Goal: Task Accomplishment & Management: Use online tool/utility

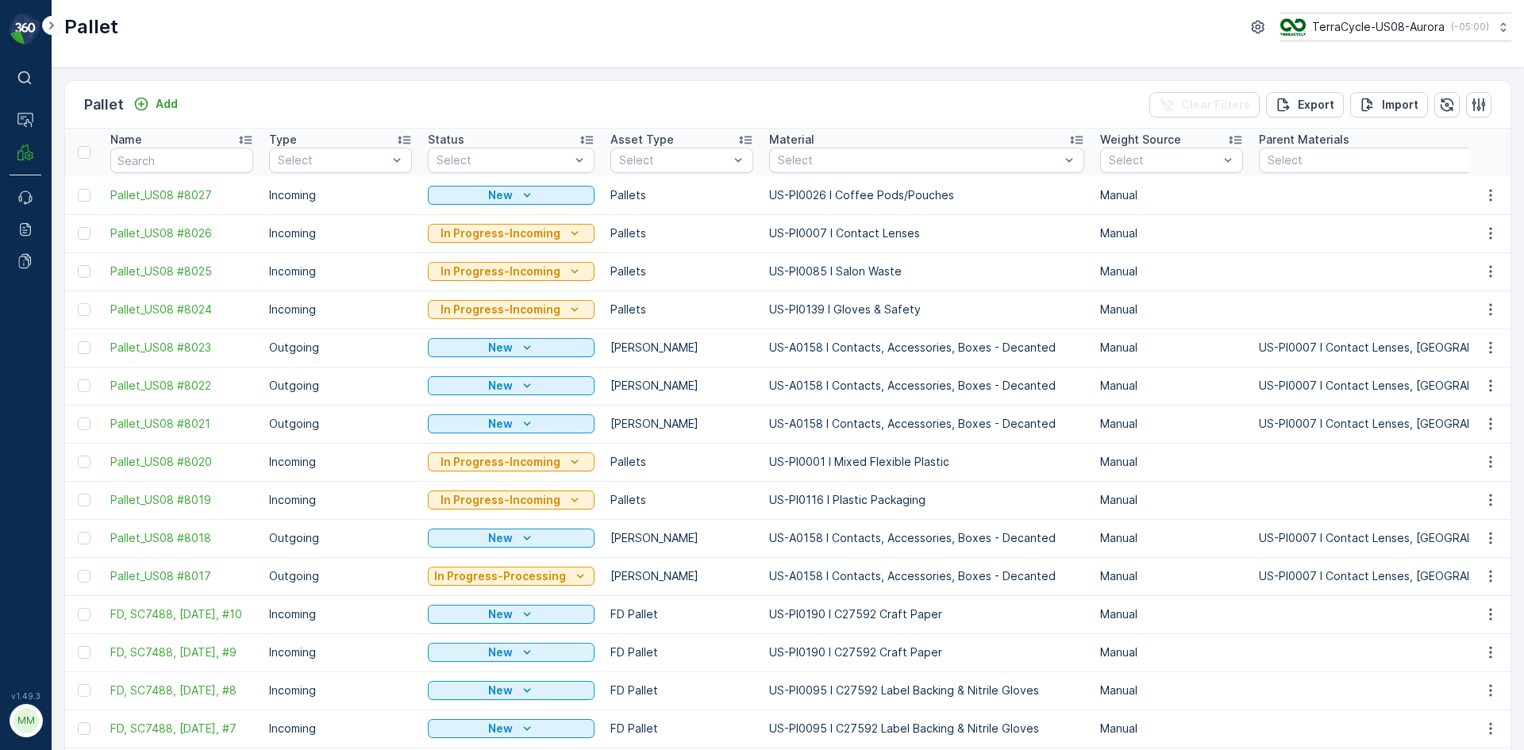
click at [179, 94] on button "Add" at bounding box center [155, 103] width 57 height 19
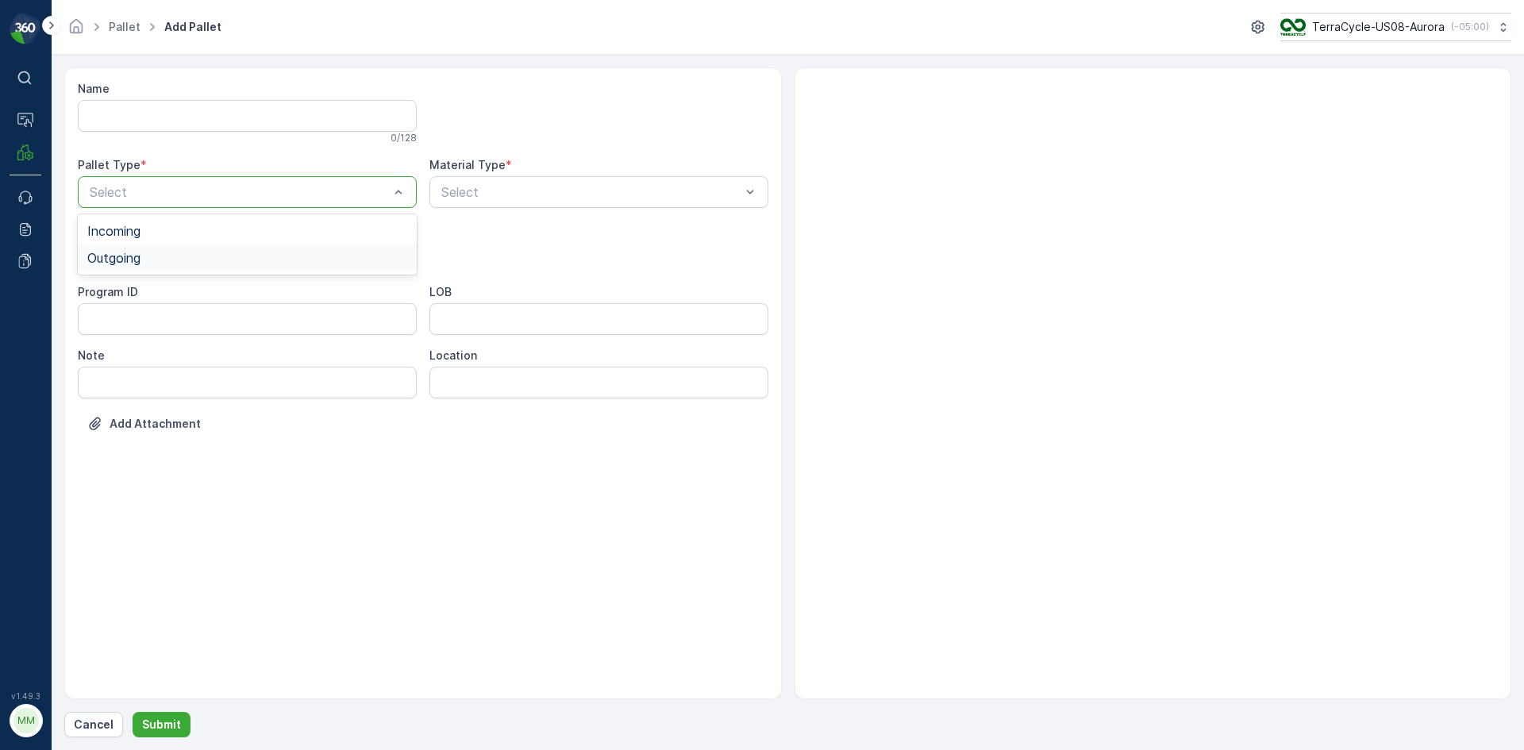
click at [205, 252] on div "Outgoing" at bounding box center [247, 258] width 320 height 14
click at [195, 283] on div "[PERSON_NAME]" at bounding box center [247, 294] width 339 height 27
click at [650, 179] on div "Select" at bounding box center [599, 192] width 339 height 32
click at [640, 187] on div at bounding box center [591, 192] width 303 height 14
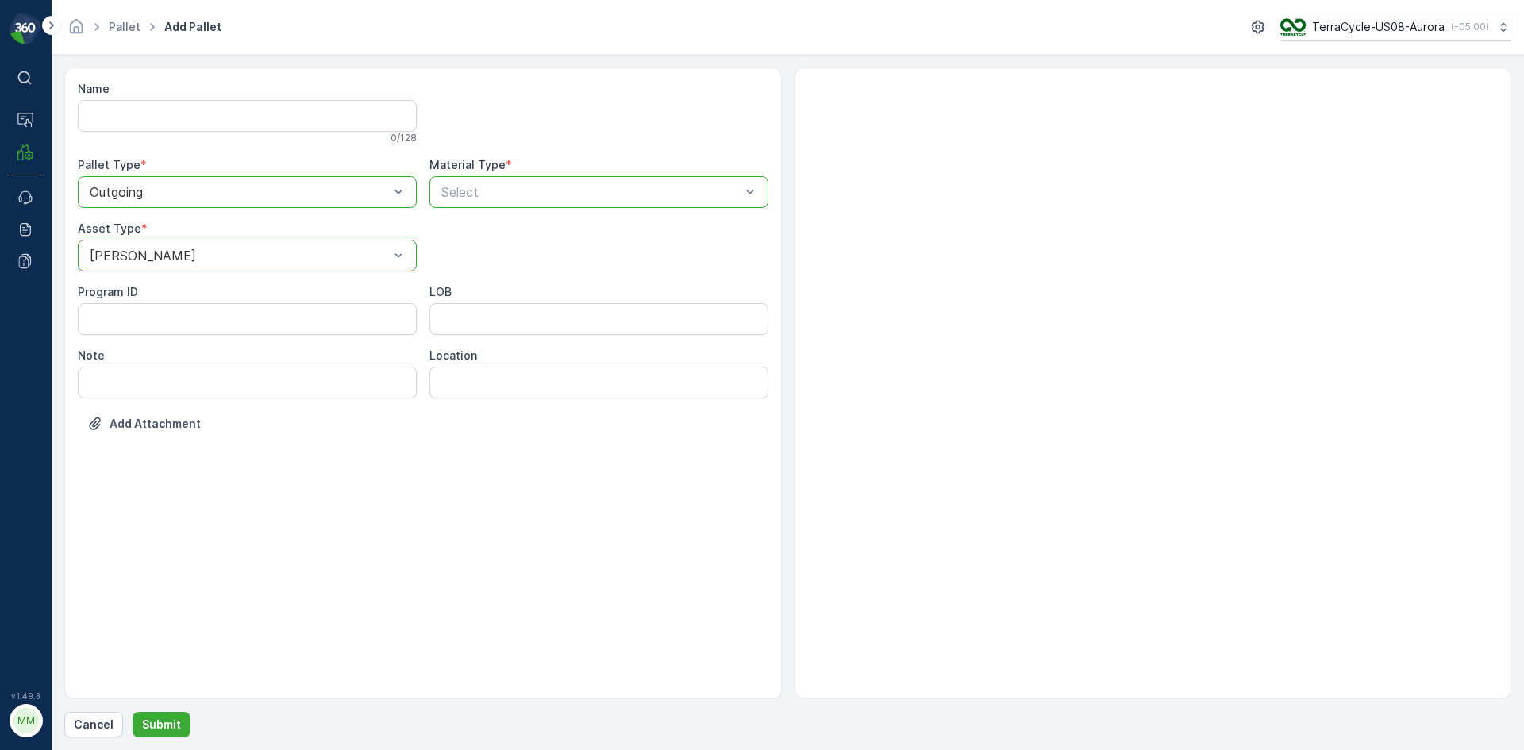
click at [622, 186] on div at bounding box center [591, 192] width 303 height 14
click at [622, 185] on div at bounding box center [591, 192] width 303 height 14
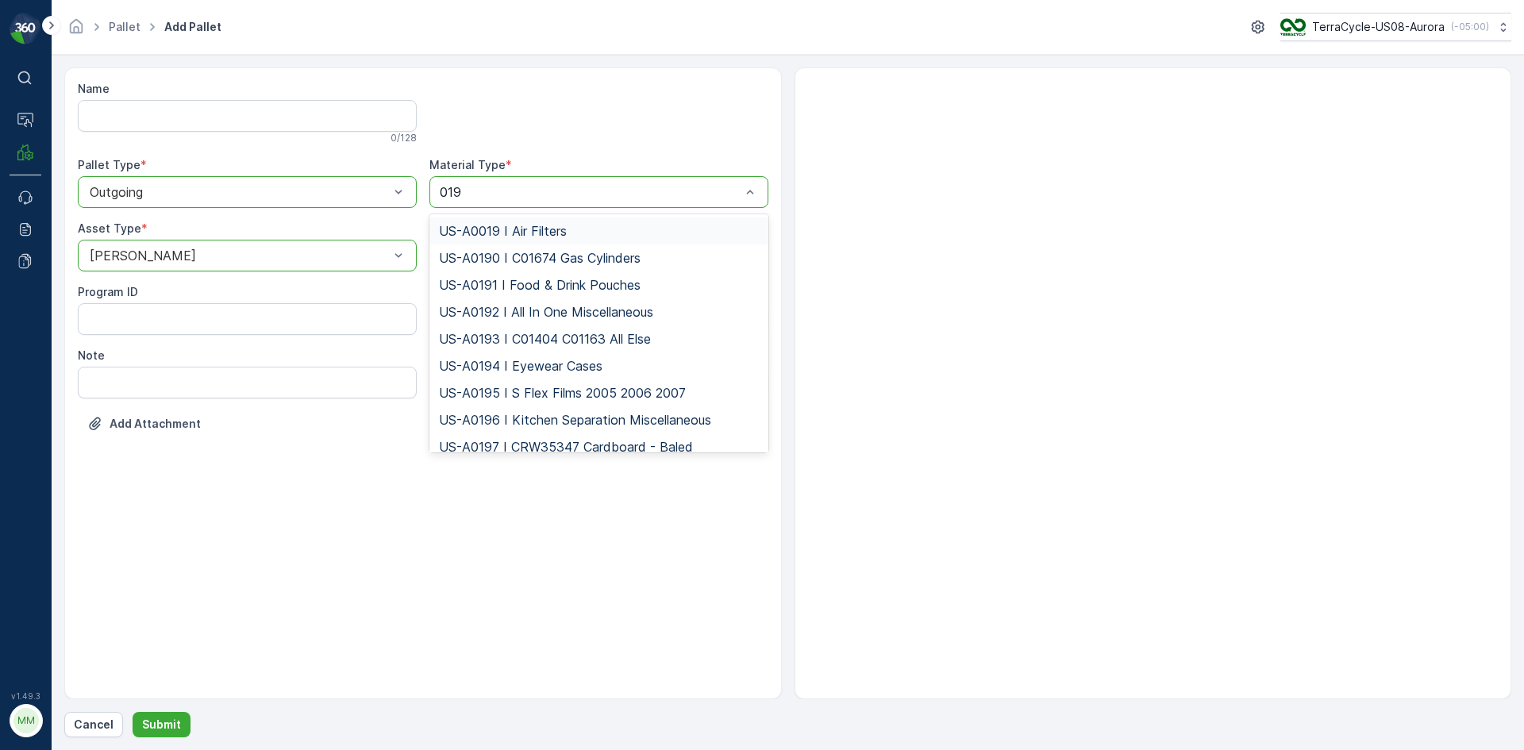
type input "0192"
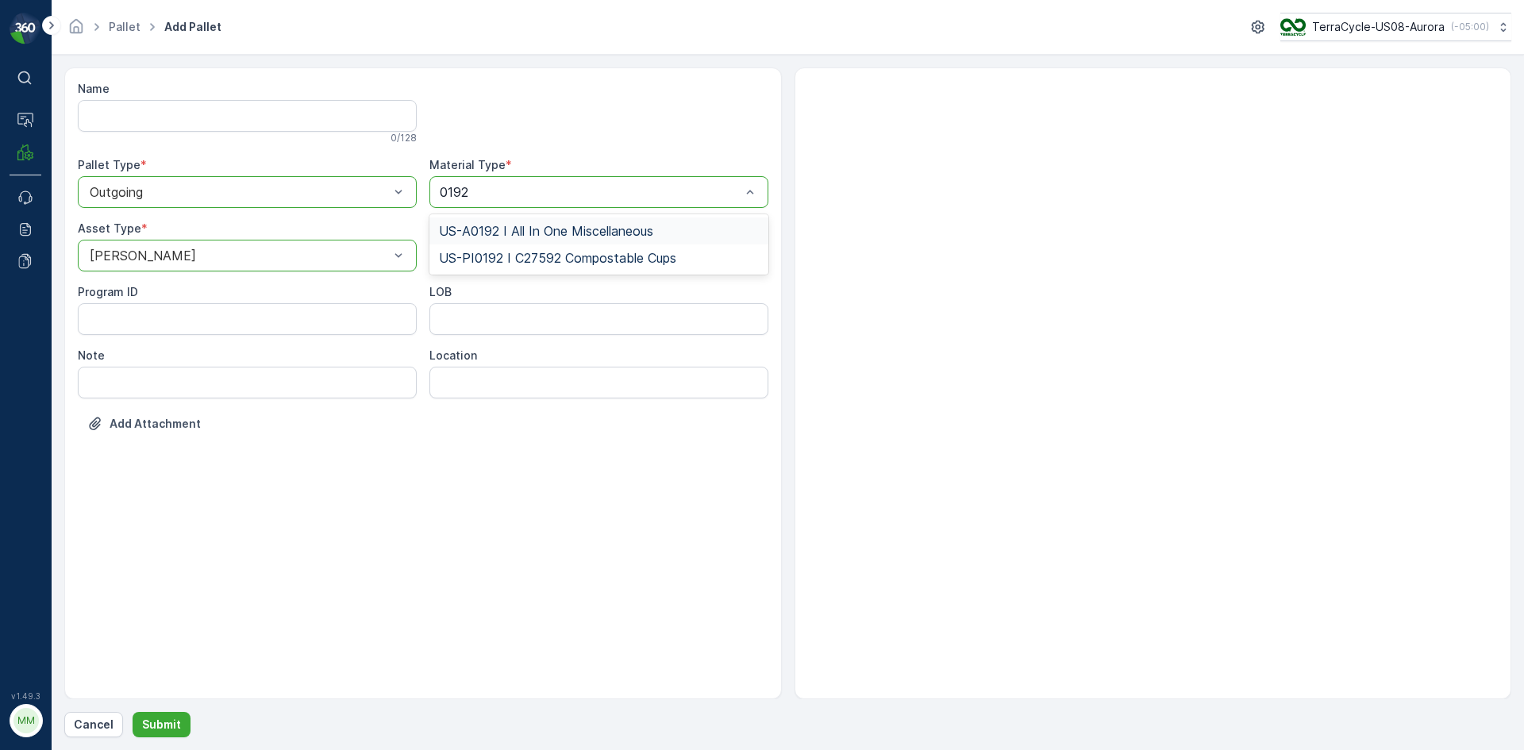
click at [587, 236] on span "US-A0192 I All In One Miscellaneous" at bounding box center [546, 231] width 214 height 14
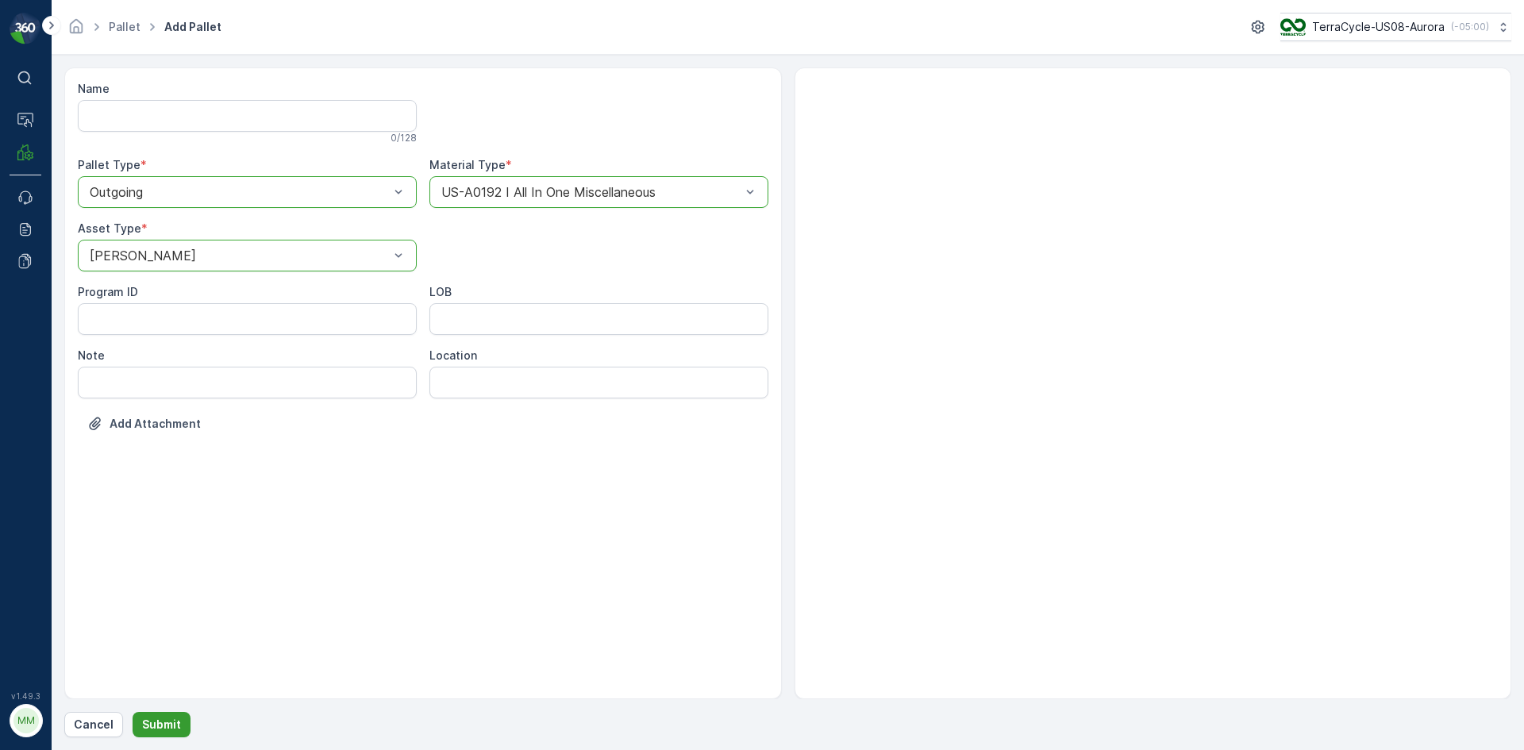
click at [166, 729] on p "Submit" at bounding box center [161, 725] width 39 height 16
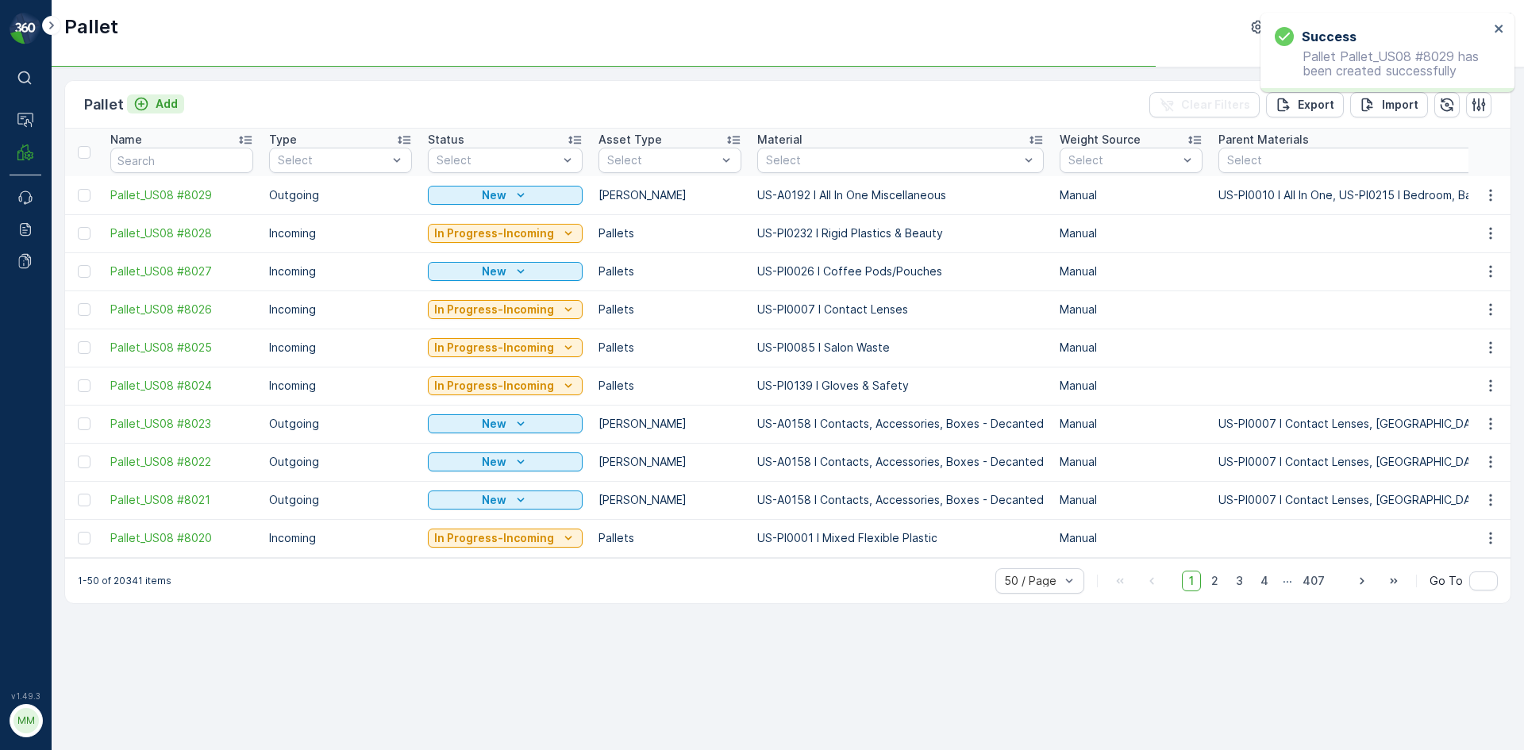
click at [141, 106] on icon "Add" at bounding box center [141, 104] width 16 height 16
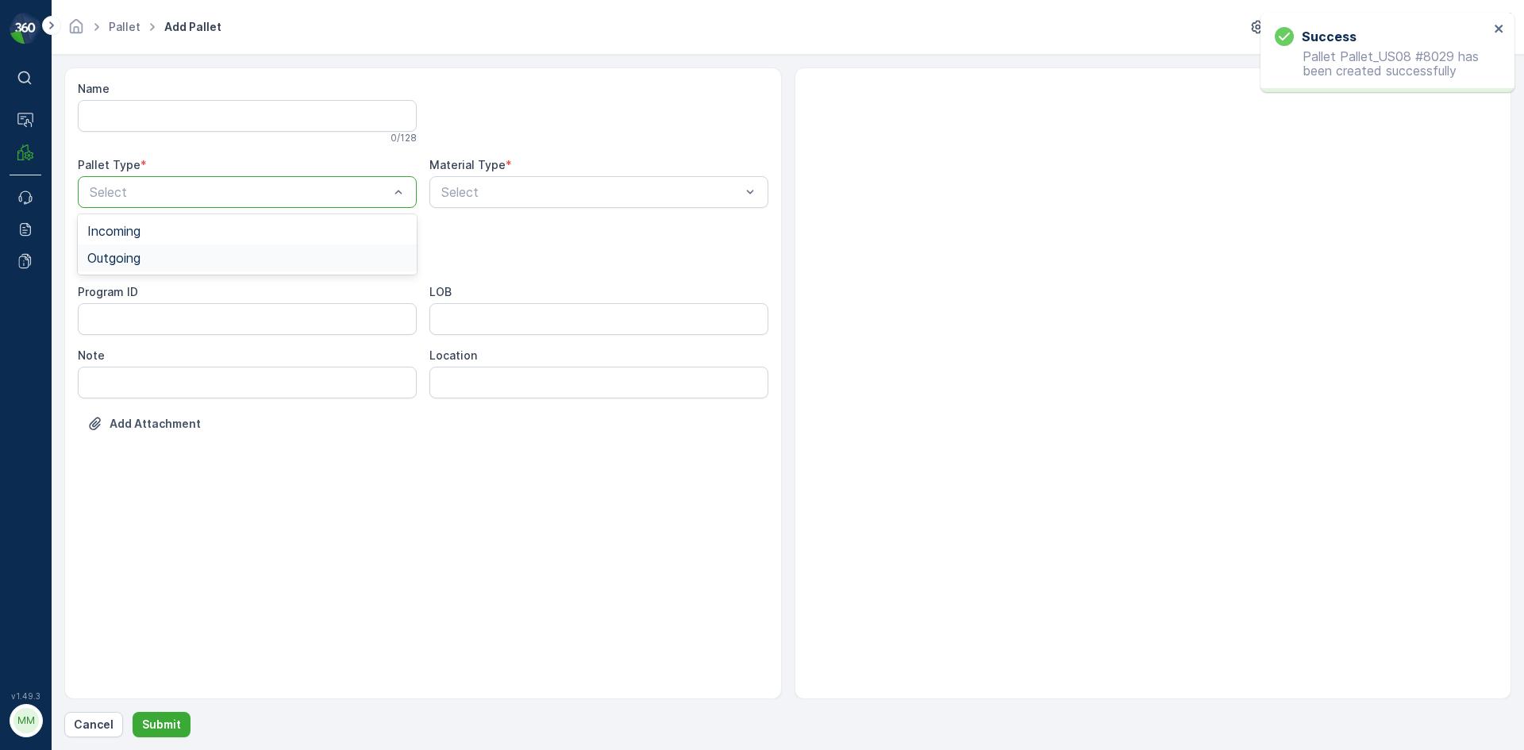
click at [162, 251] on div "Outgoing" at bounding box center [247, 258] width 320 height 14
drag, startPoint x: 153, startPoint y: 279, endPoint x: 256, endPoint y: 275, distance: 103.3
click at [154, 279] on div "[PERSON_NAME] Pallets Bigbag Barrel FD Pallet" at bounding box center [247, 362] width 339 height 168
click at [271, 293] on div "[PERSON_NAME]" at bounding box center [247, 294] width 320 height 14
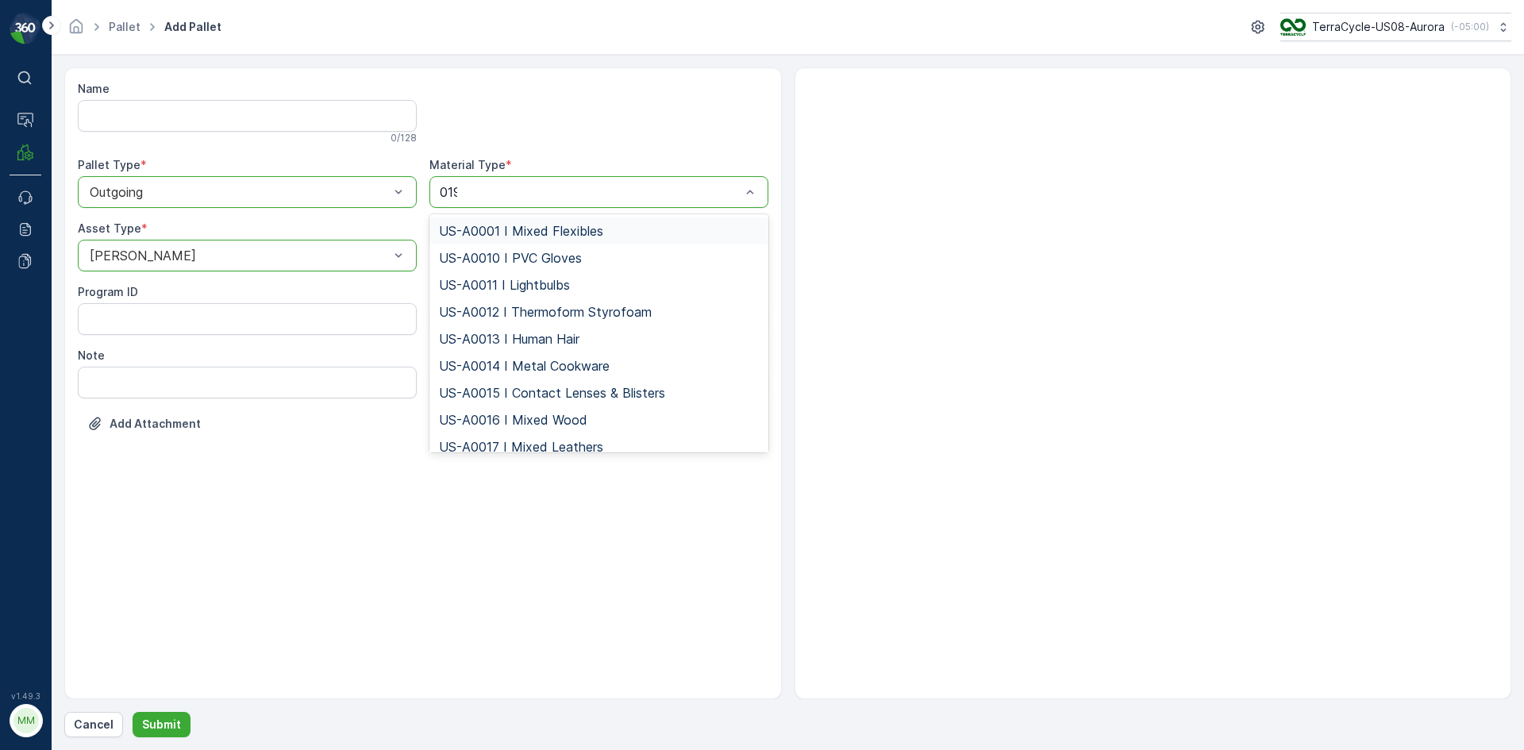
type input "0192"
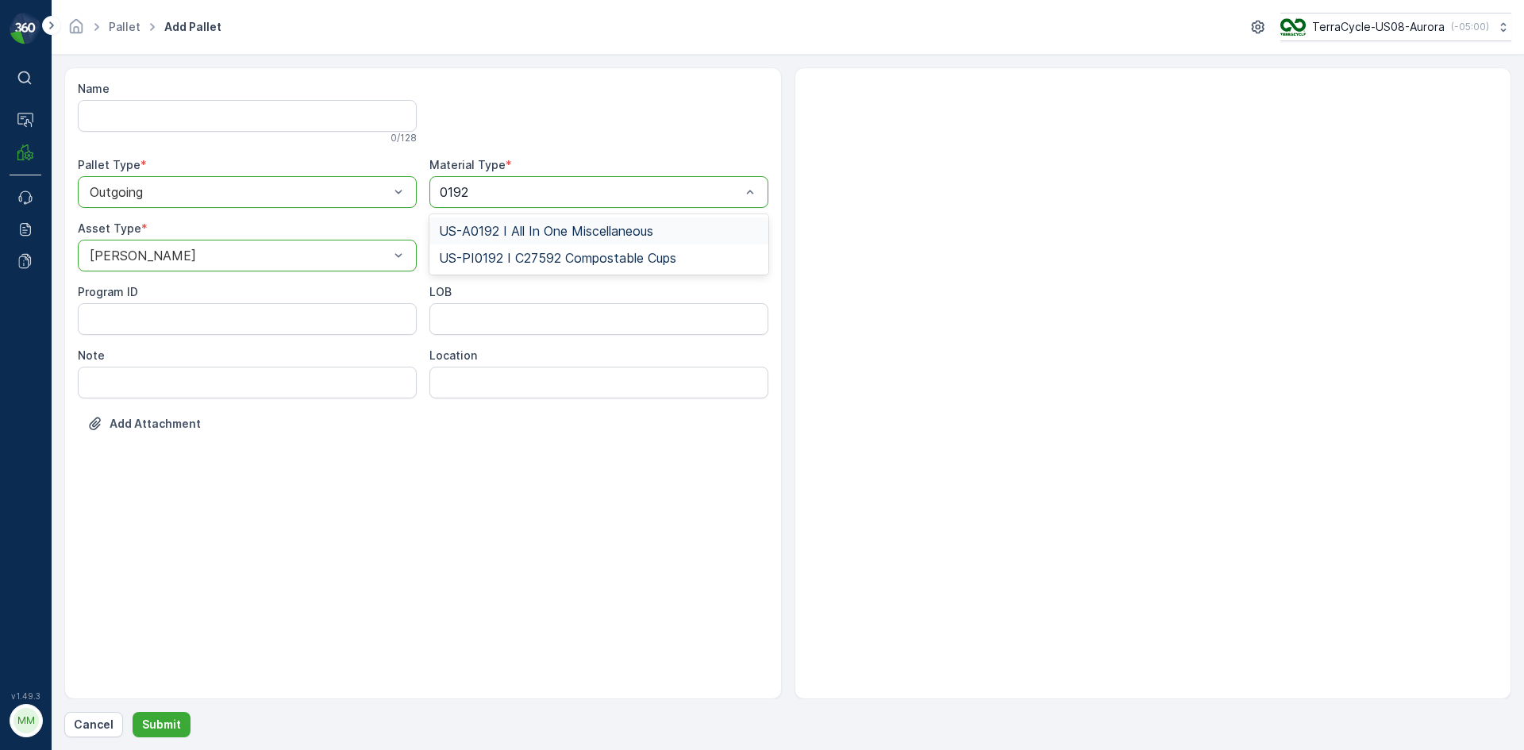
click at [592, 228] on span "US-A0192 I All In One Miscellaneous" at bounding box center [546, 231] width 214 height 14
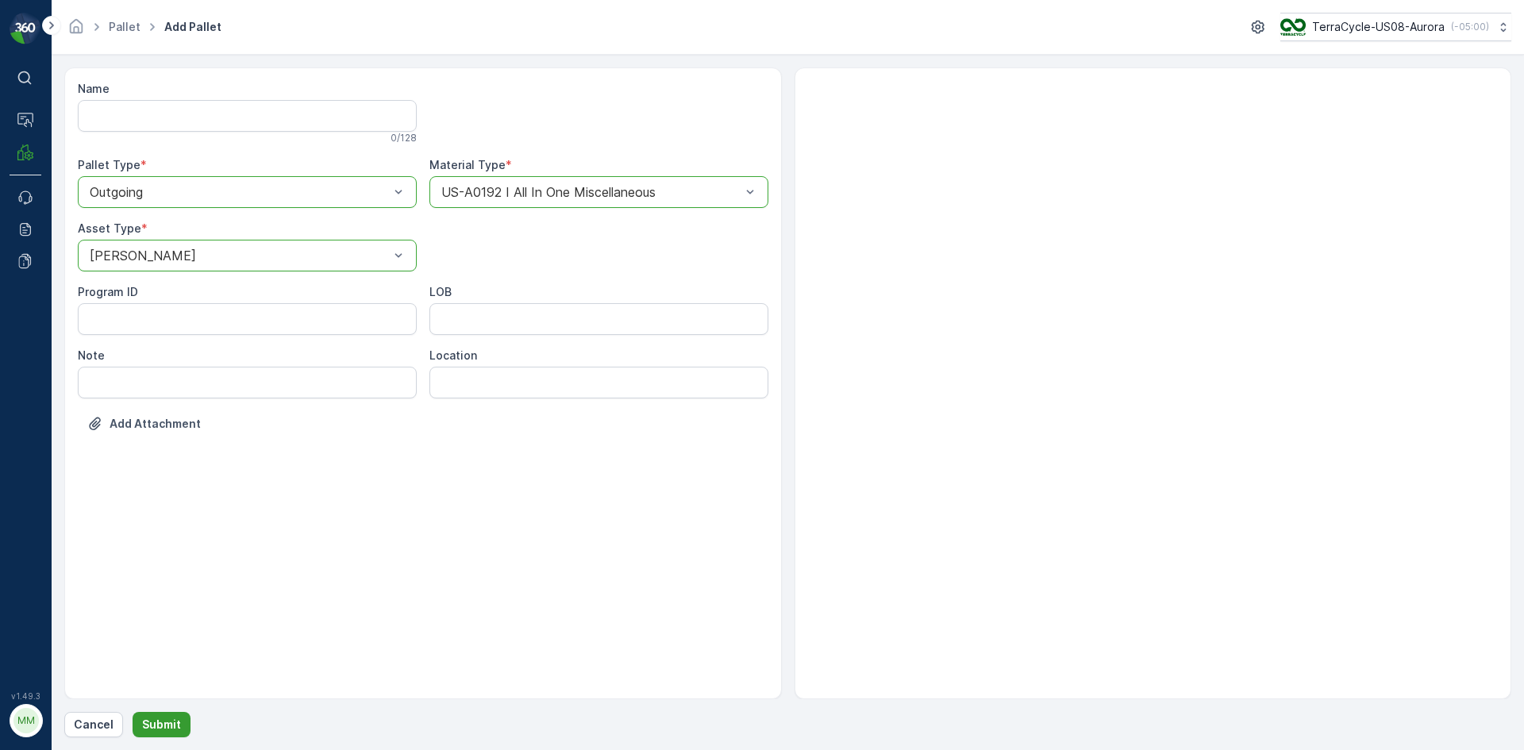
click at [154, 720] on p "Submit" at bounding box center [161, 725] width 39 height 16
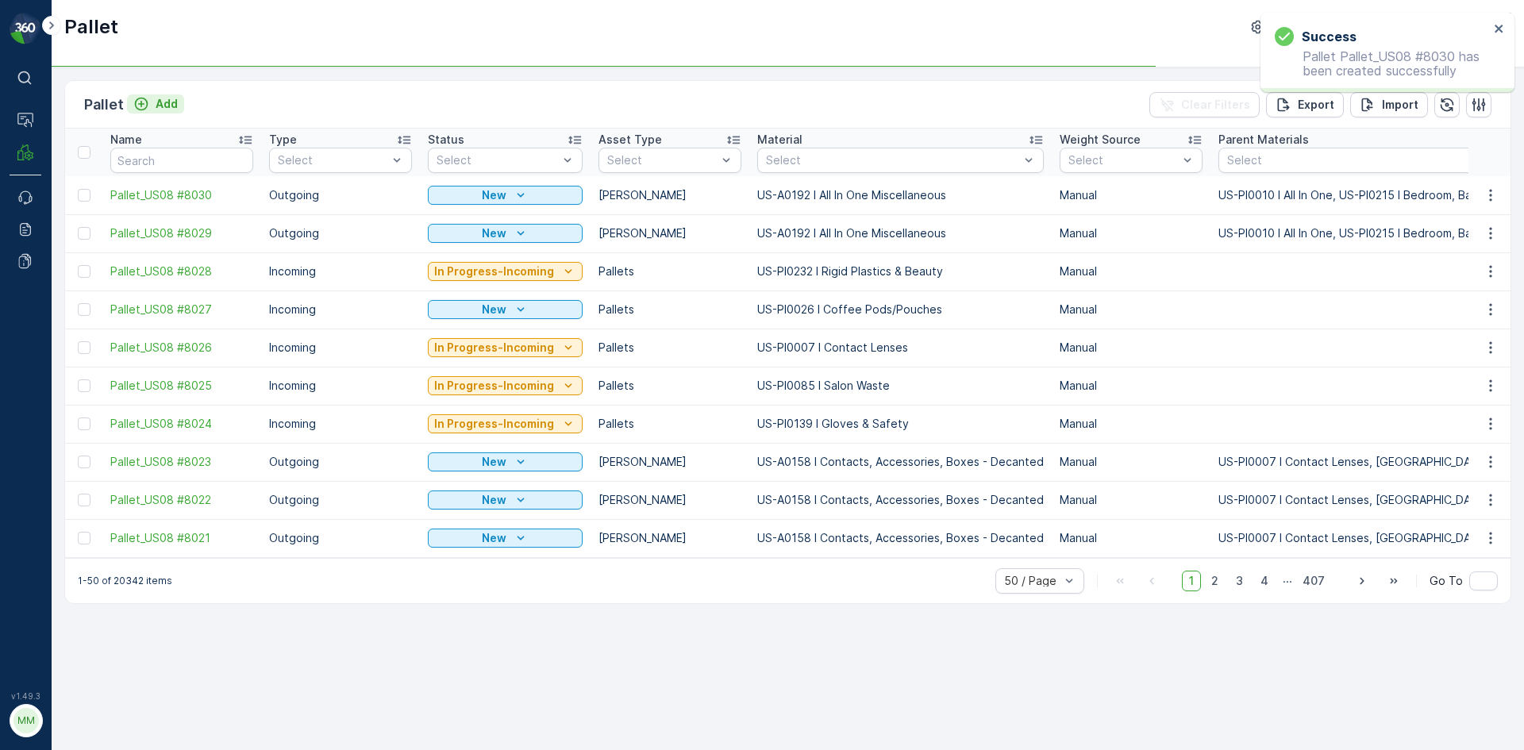
click at [162, 102] on p "Add" at bounding box center [167, 104] width 22 height 16
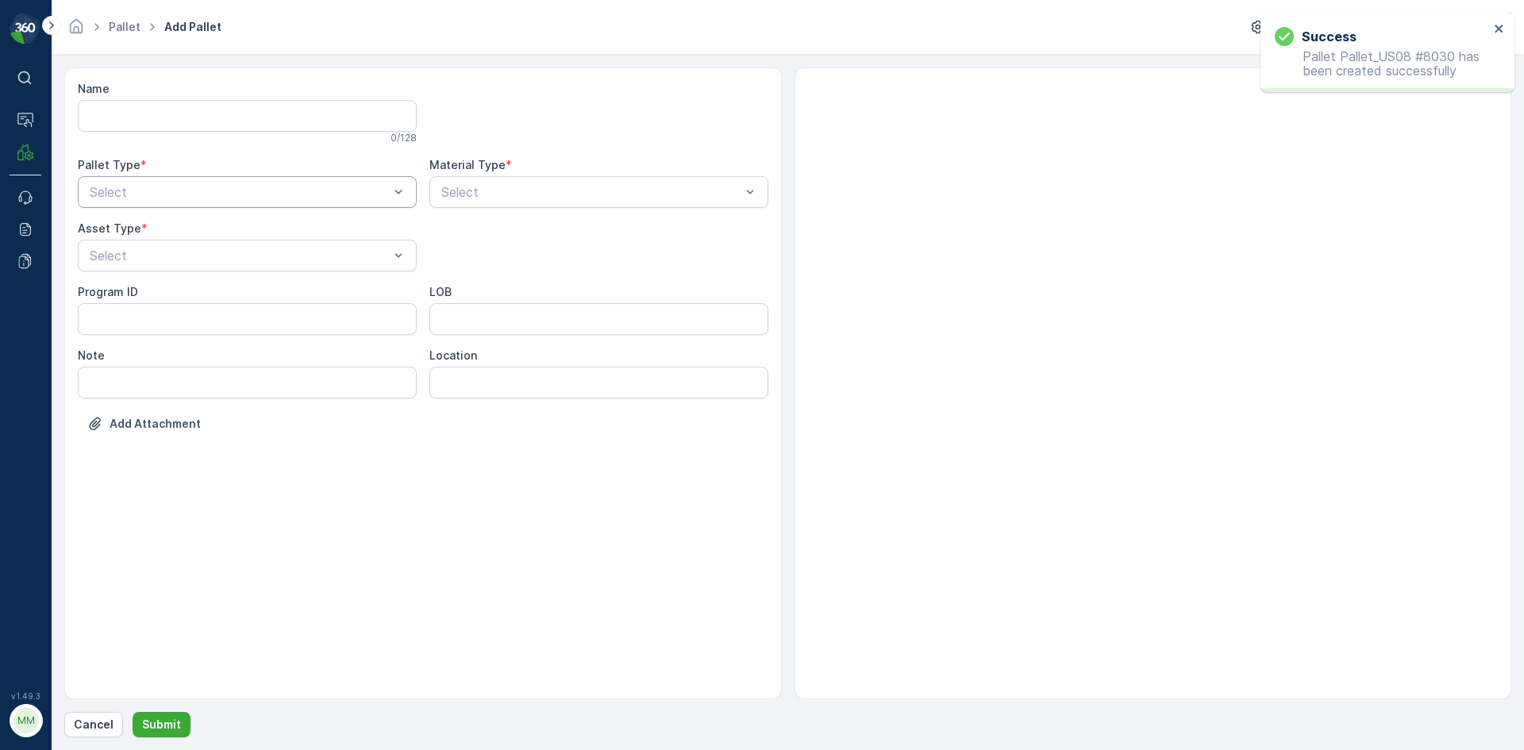
click at [254, 177] on div "Select" at bounding box center [247, 192] width 339 height 32
click at [201, 262] on div "Outgoing" at bounding box center [247, 258] width 320 height 14
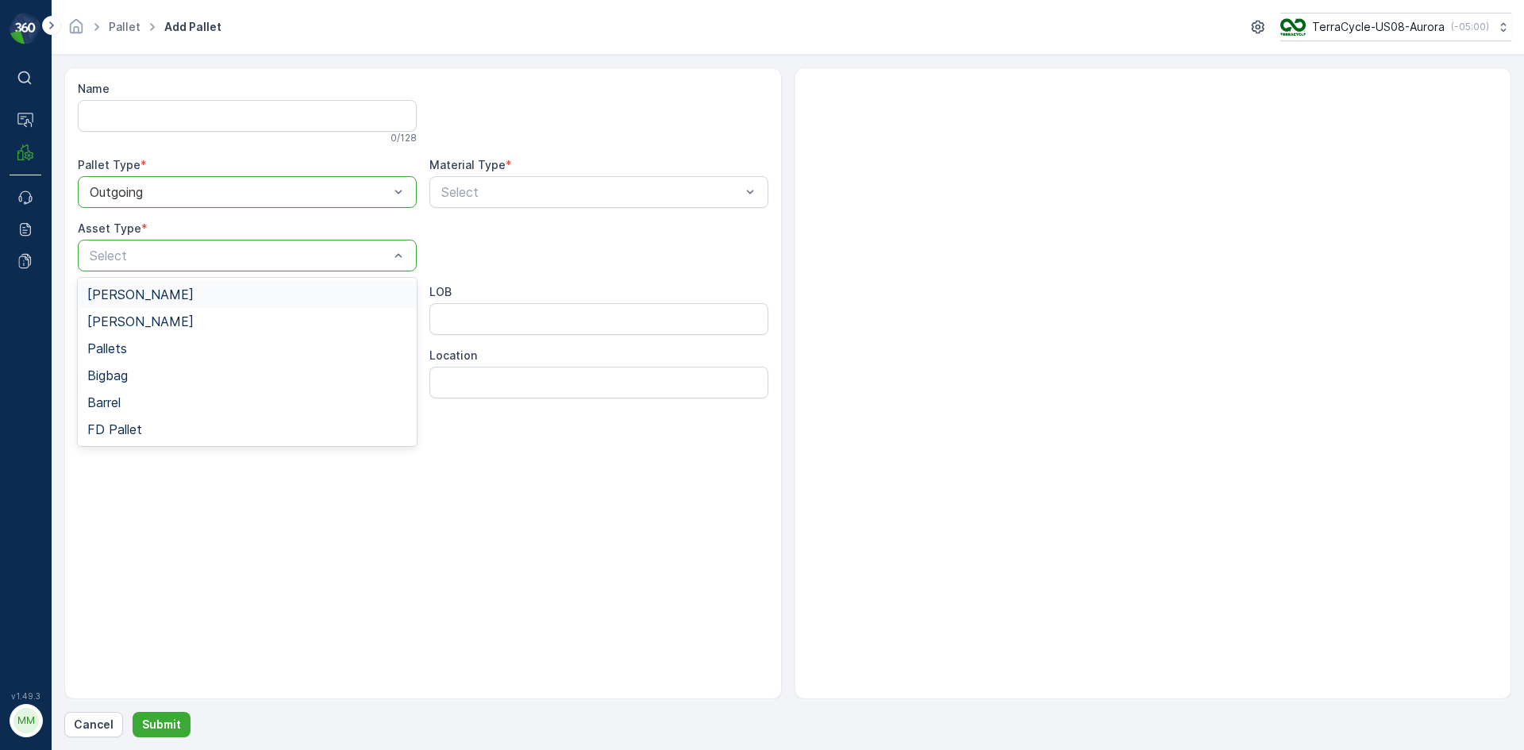
drag, startPoint x: 208, startPoint y: 295, endPoint x: 290, endPoint y: 268, distance: 85.9
click at [209, 295] on div "[PERSON_NAME]" at bounding box center [247, 294] width 320 height 14
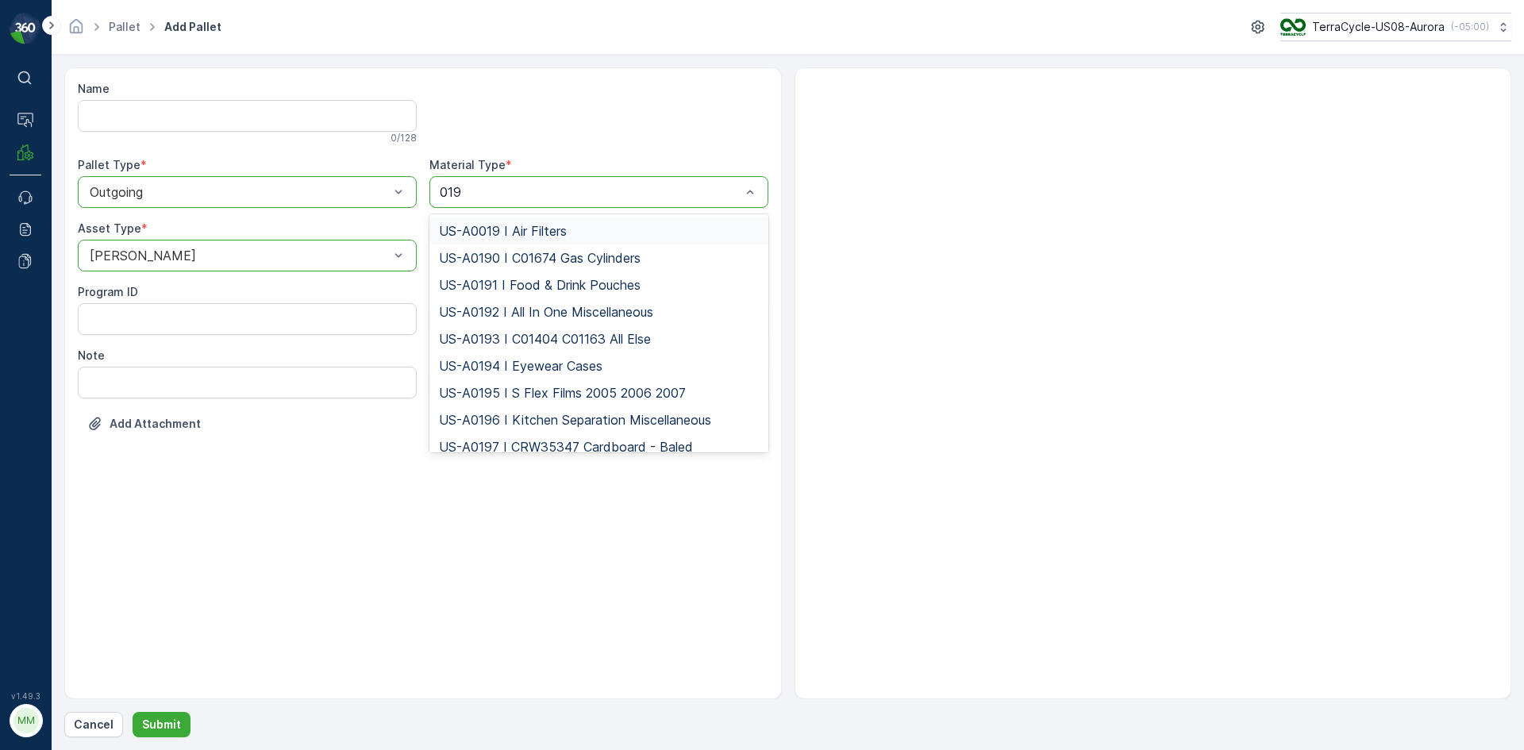
type input "0192"
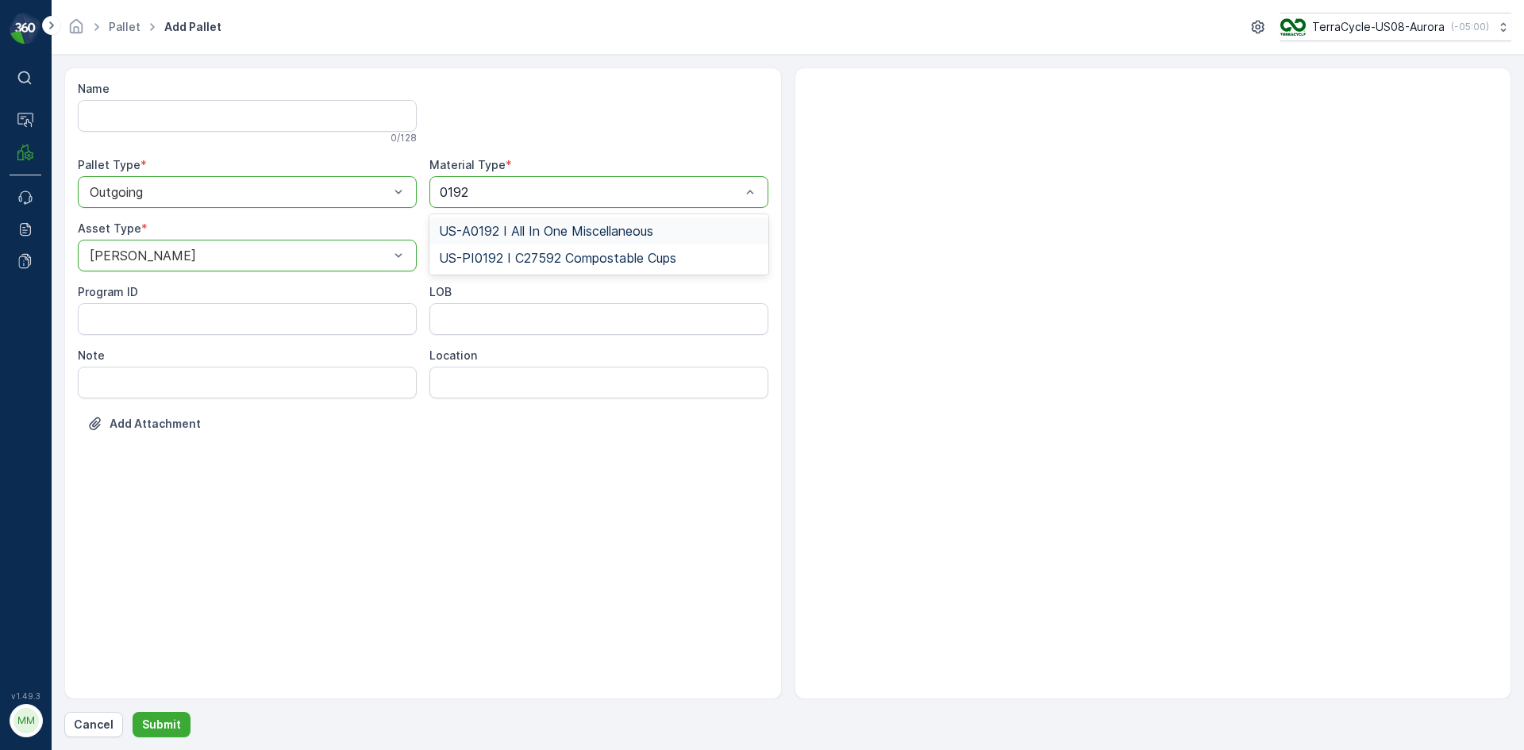
click at [597, 225] on span "US-A0192 I All In One Miscellaneous" at bounding box center [546, 231] width 214 height 14
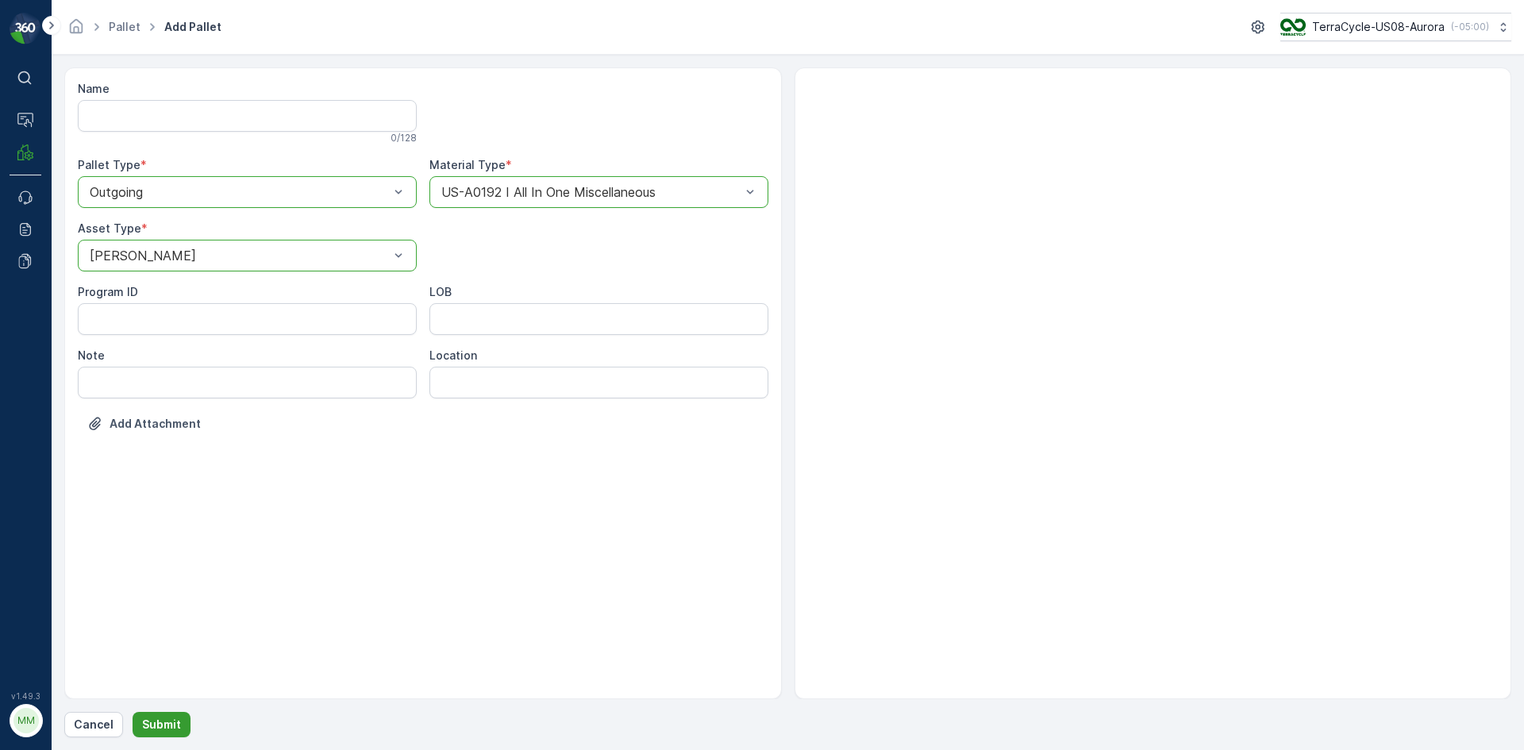
click at [174, 721] on p "Submit" at bounding box center [161, 725] width 39 height 16
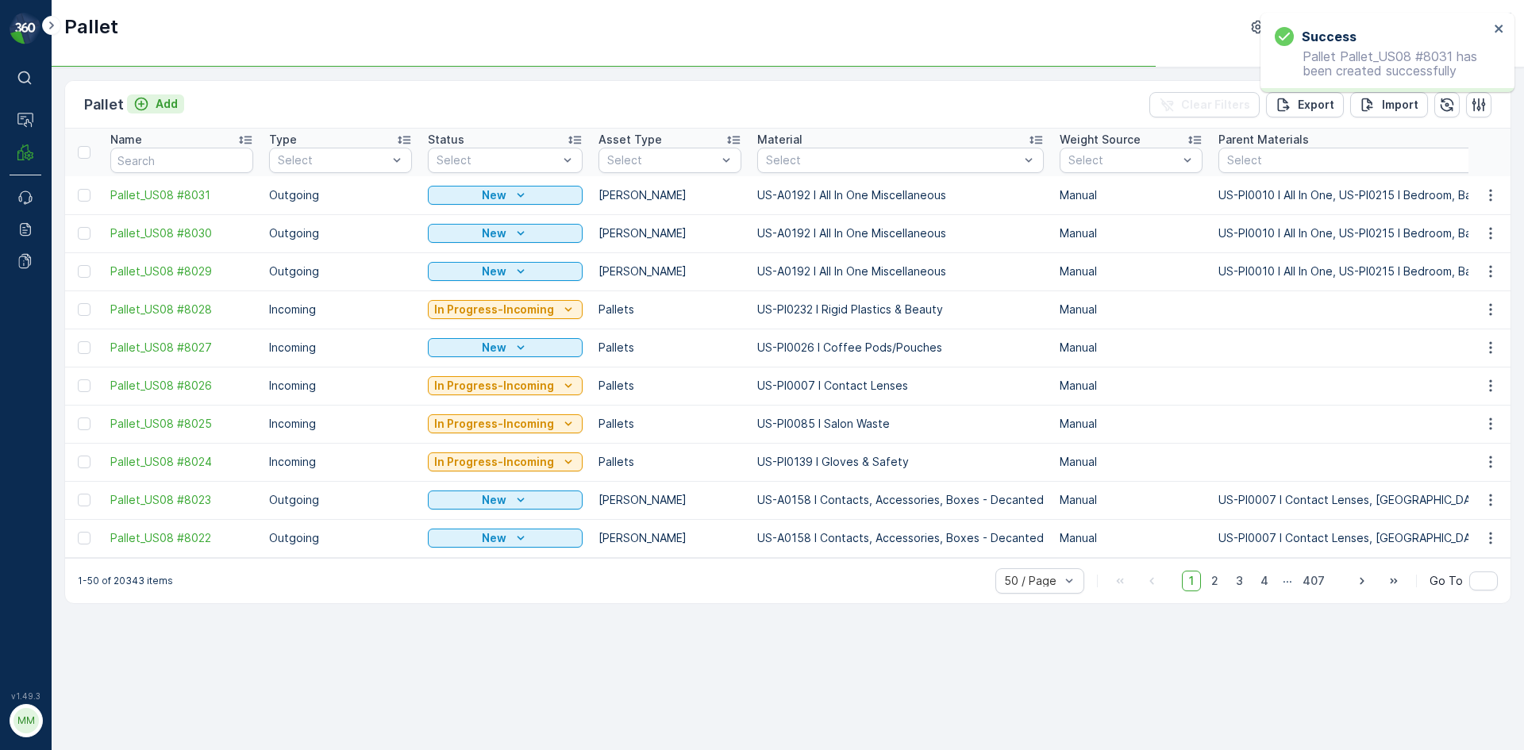
click at [178, 96] on button "Add" at bounding box center [155, 103] width 57 height 19
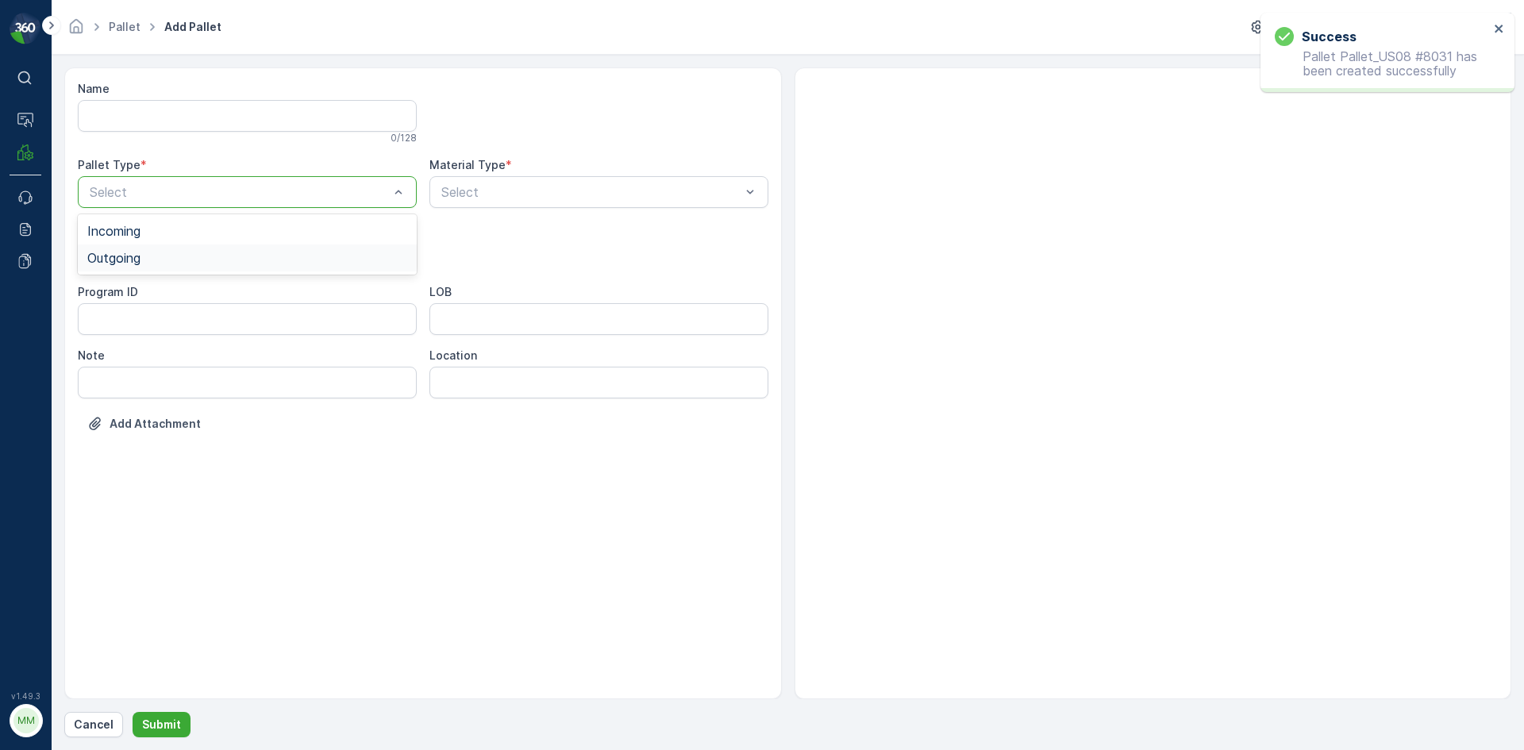
click at [155, 257] on div "Outgoing" at bounding box center [247, 258] width 320 height 14
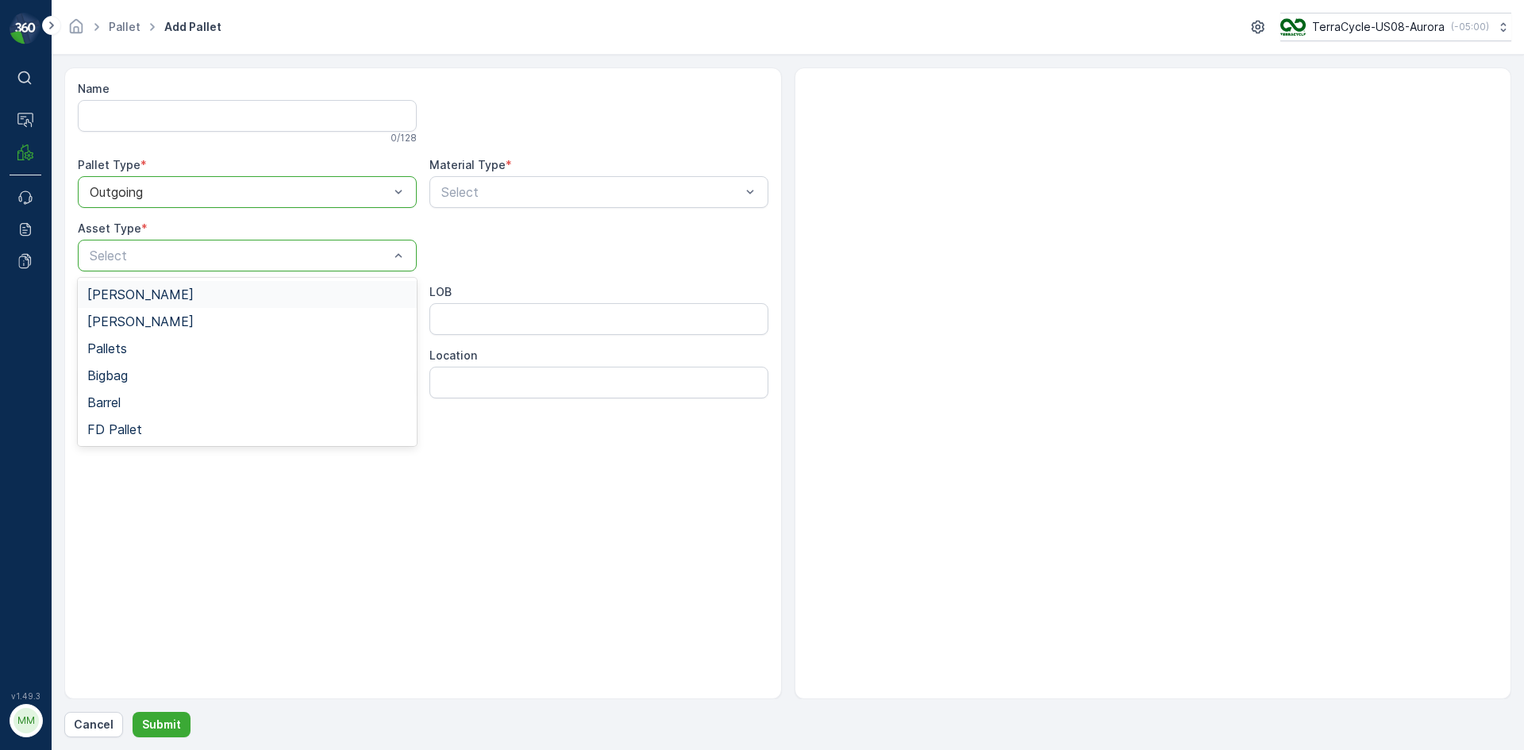
click at [168, 295] on div "[PERSON_NAME]" at bounding box center [247, 294] width 320 height 14
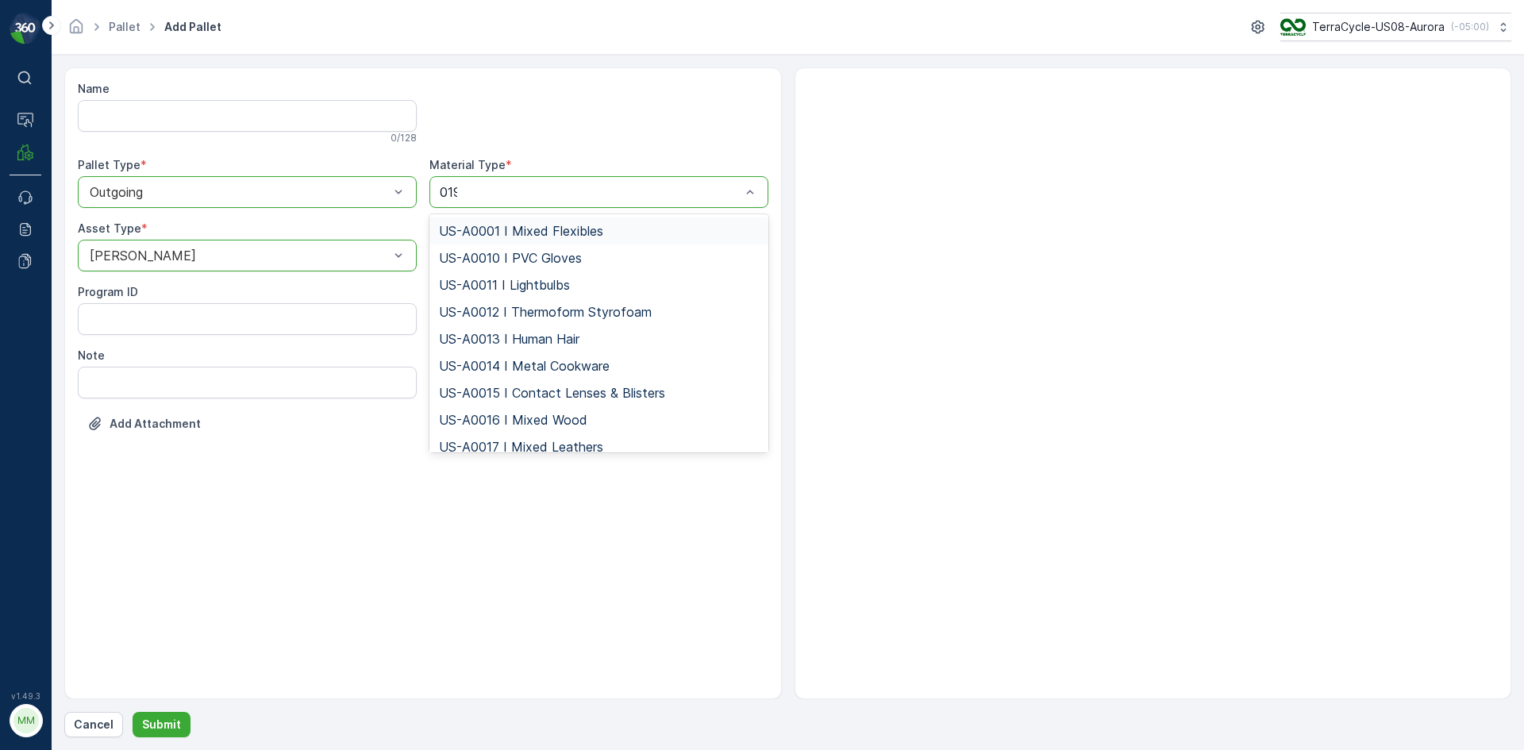
type input "0192"
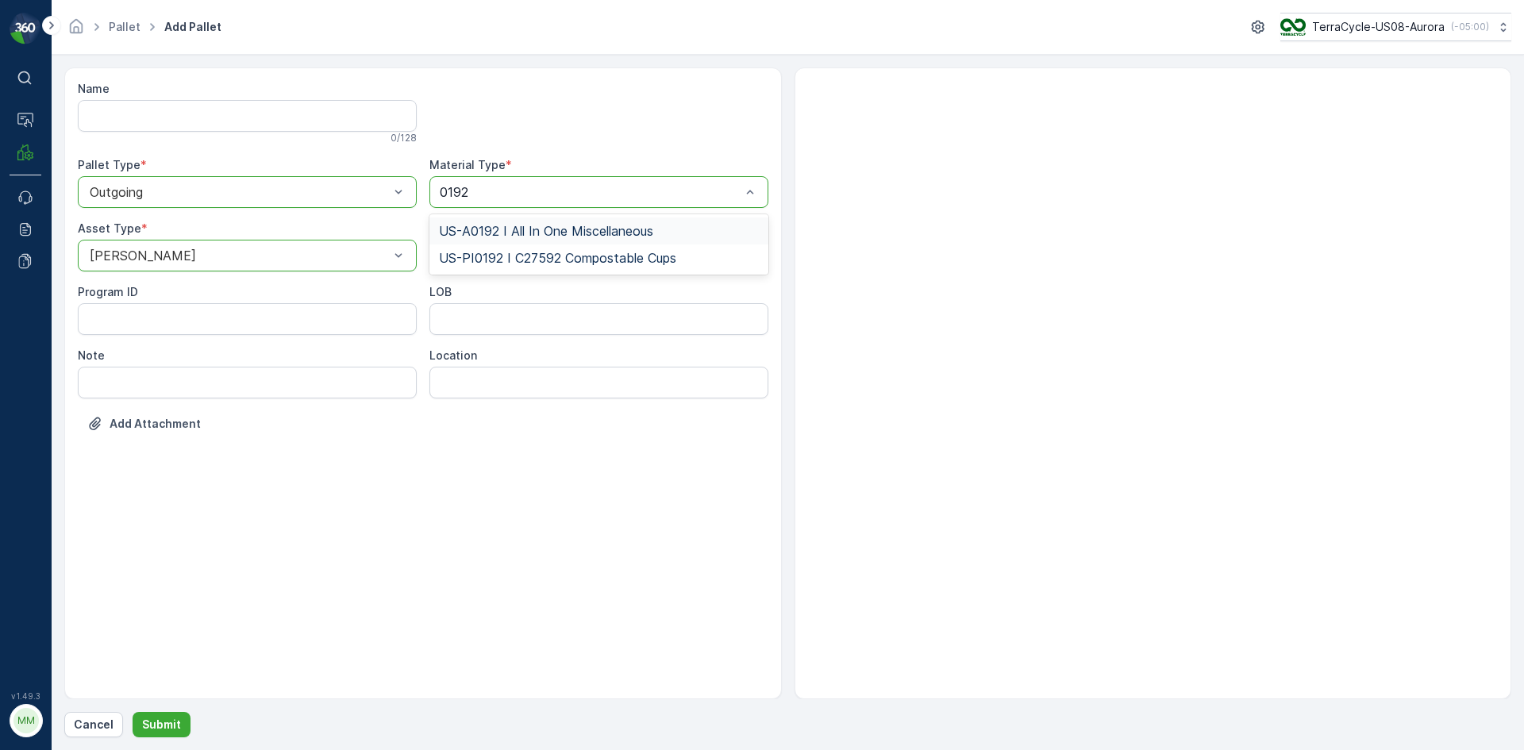
click at [486, 234] on span "US-A0192 I All In One Miscellaneous" at bounding box center [546, 231] width 214 height 14
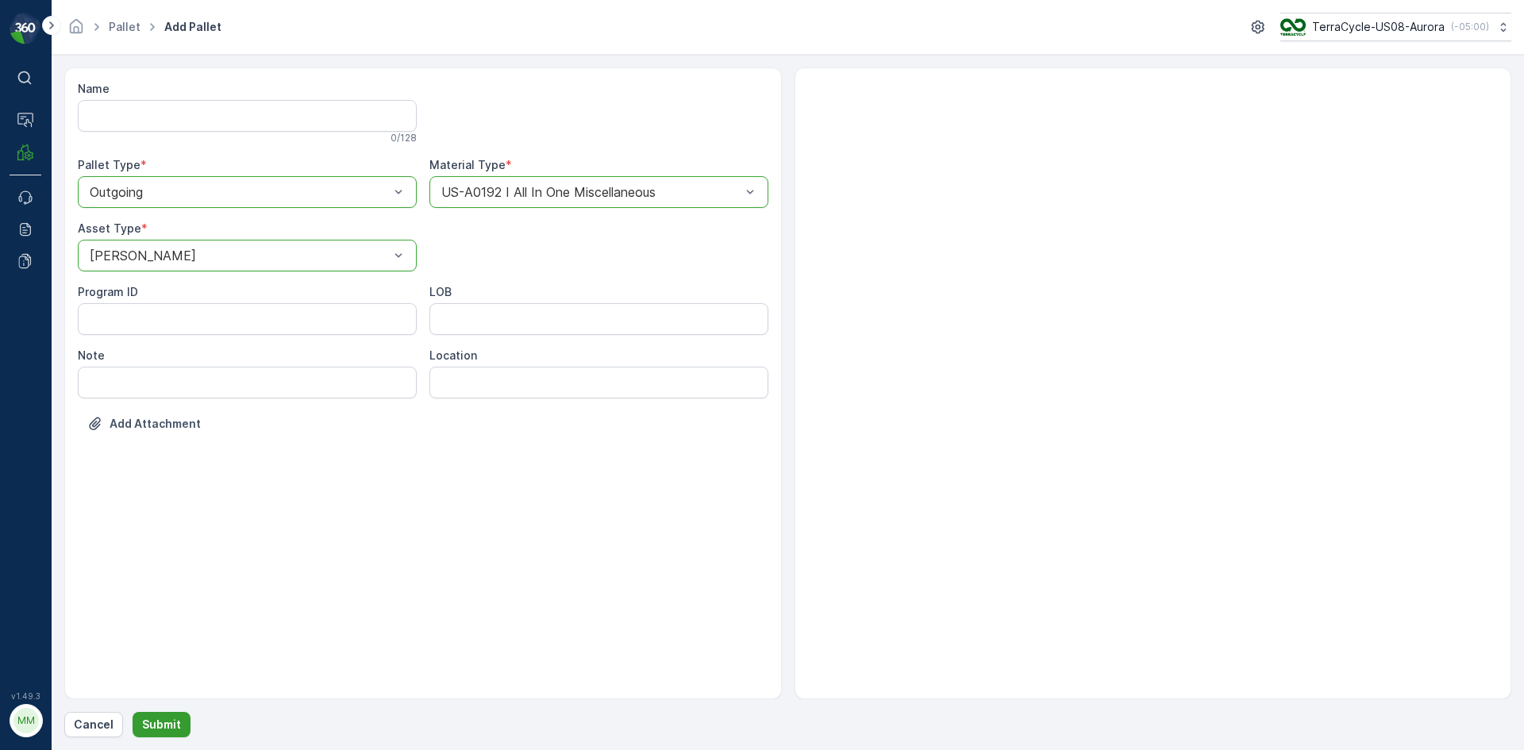
click at [173, 719] on p "Submit" at bounding box center [161, 725] width 39 height 16
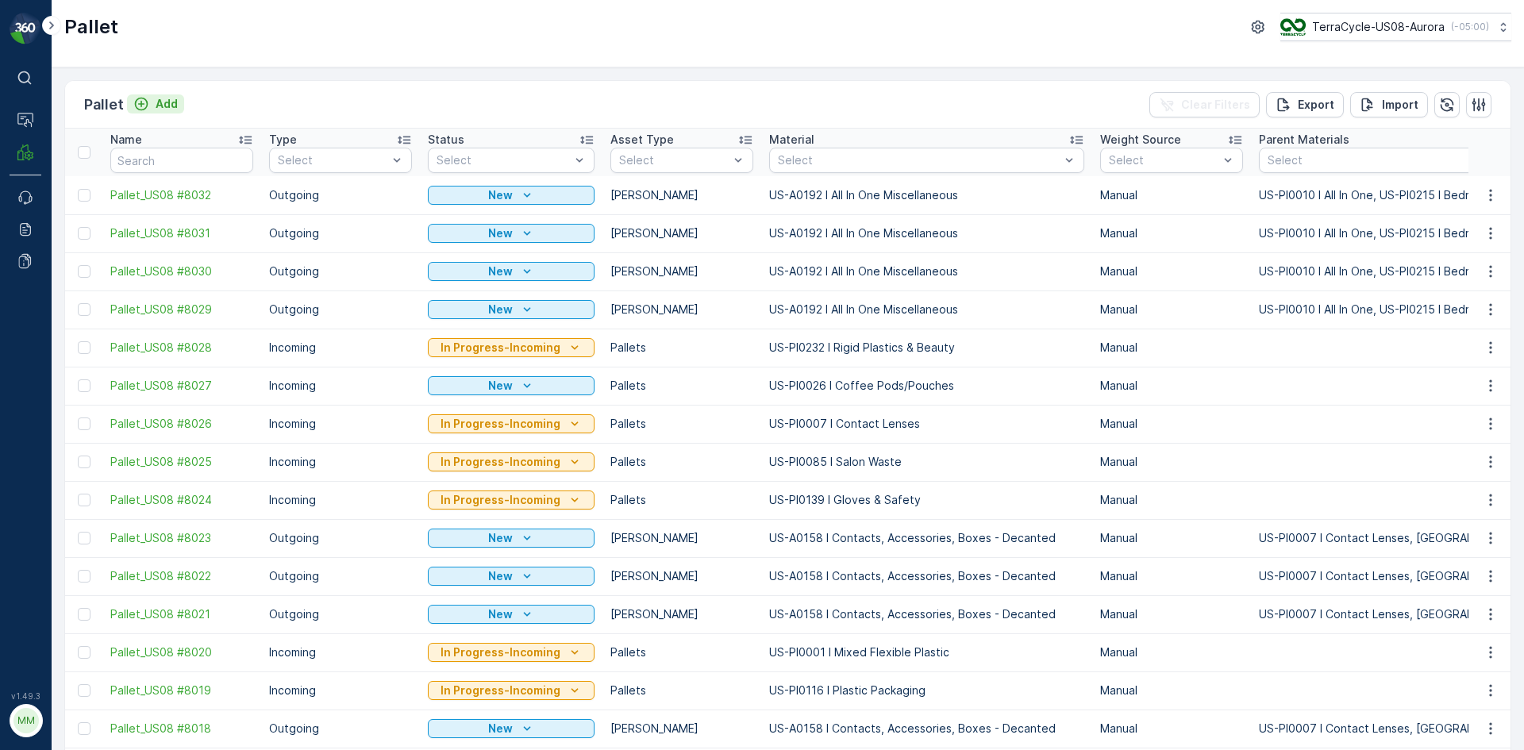
click at [166, 99] on p "Add" at bounding box center [167, 104] width 22 height 16
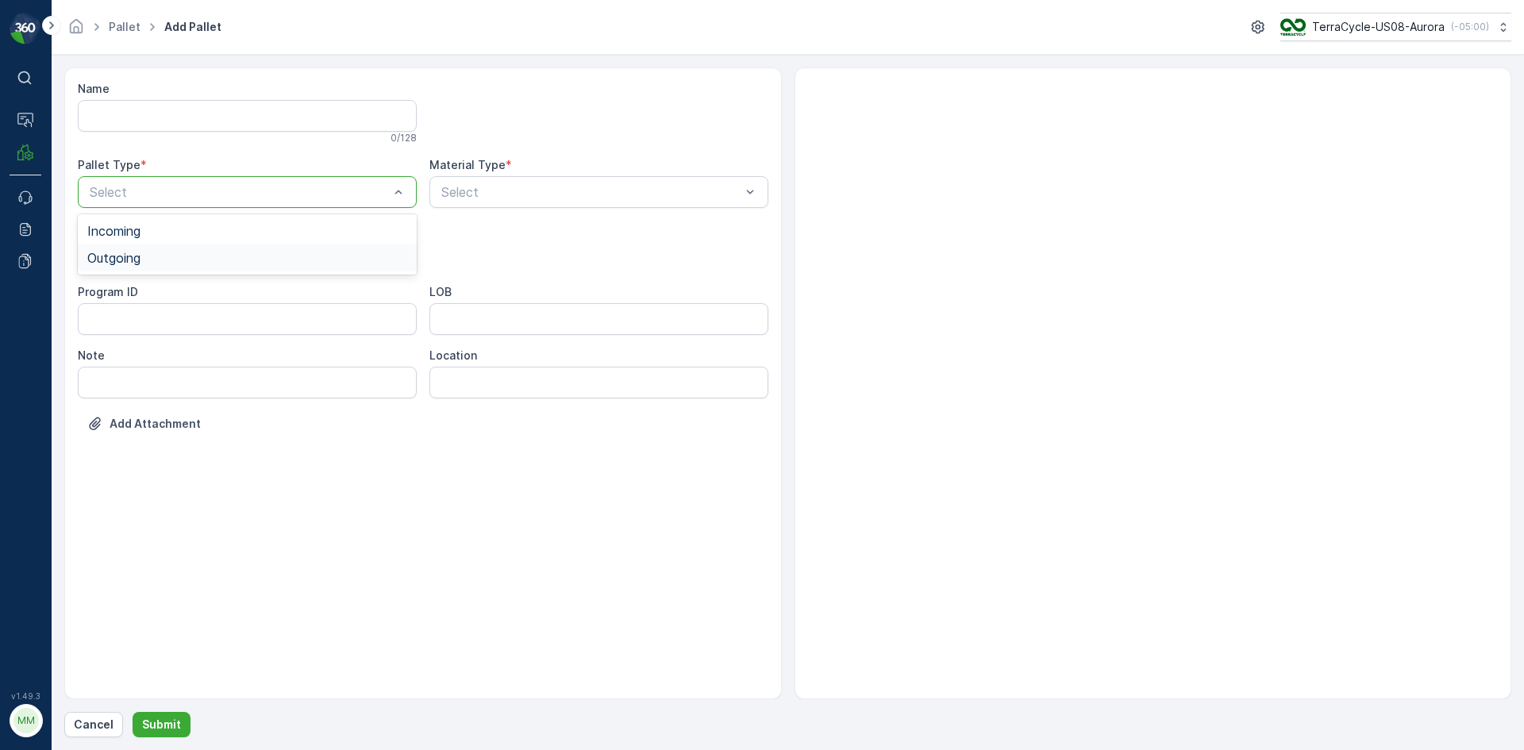
click at [183, 257] on div "Outgoing" at bounding box center [247, 258] width 320 height 14
click at [189, 281] on div "[PERSON_NAME]" at bounding box center [247, 294] width 339 height 27
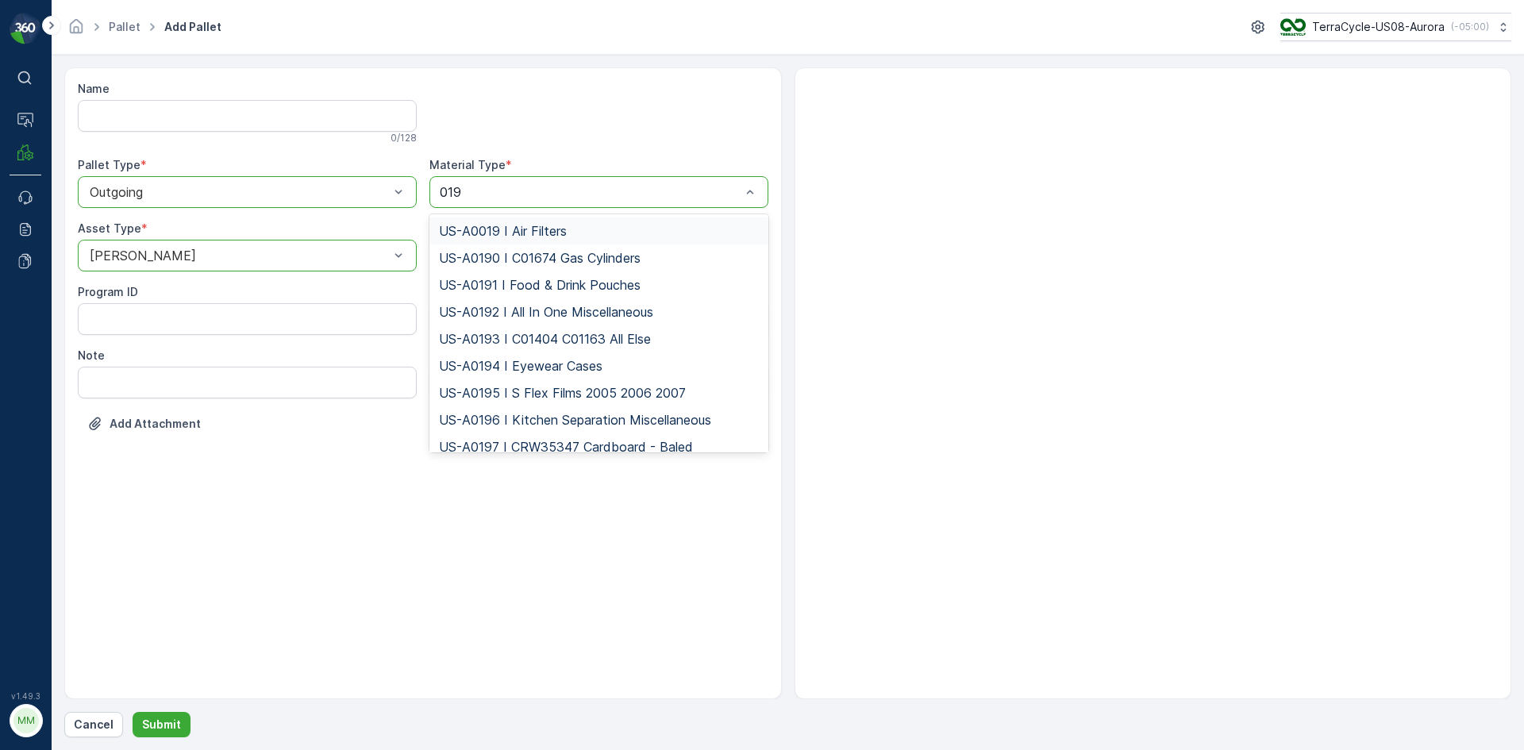
type input "0192"
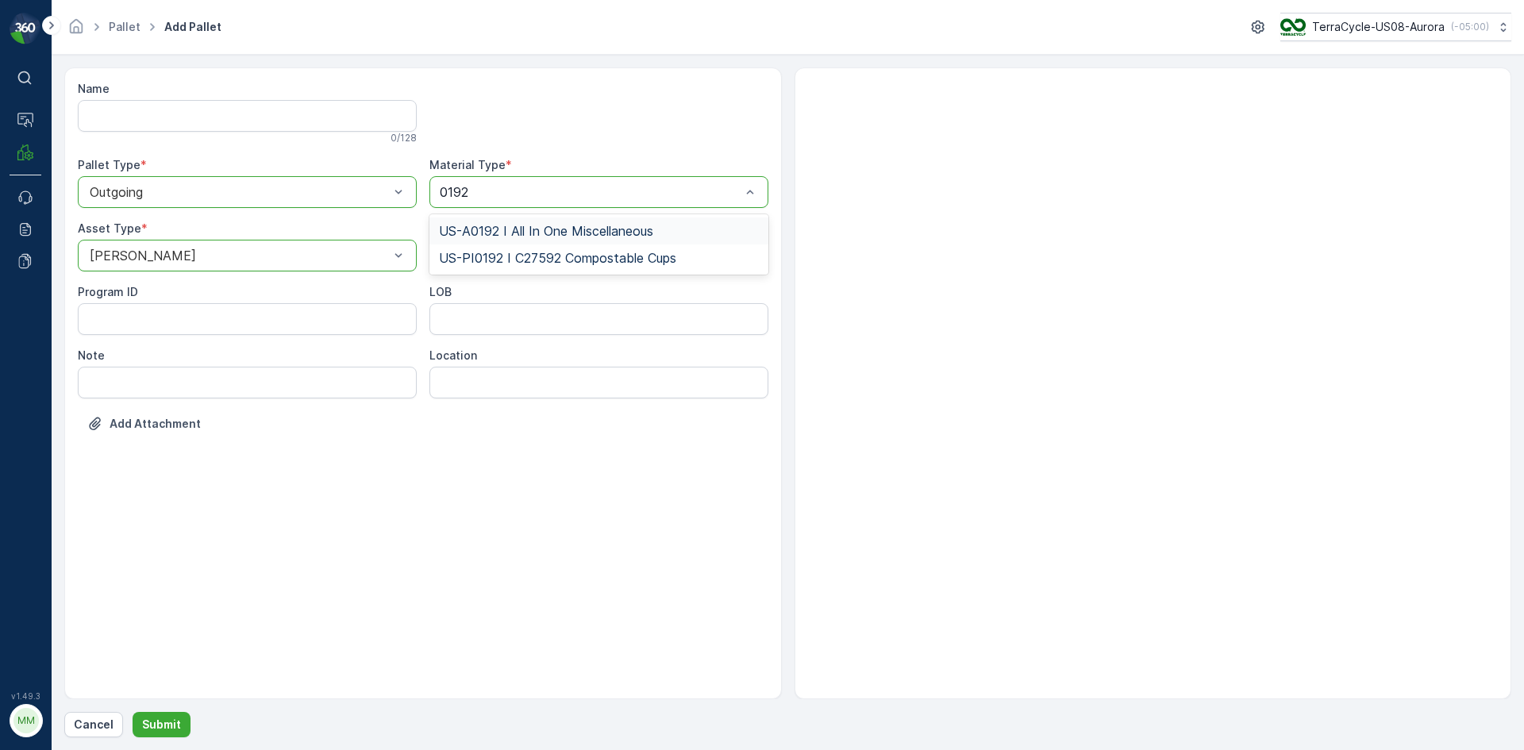
click at [538, 218] on div "US-A0192 I All In One Miscellaneous" at bounding box center [599, 231] width 339 height 27
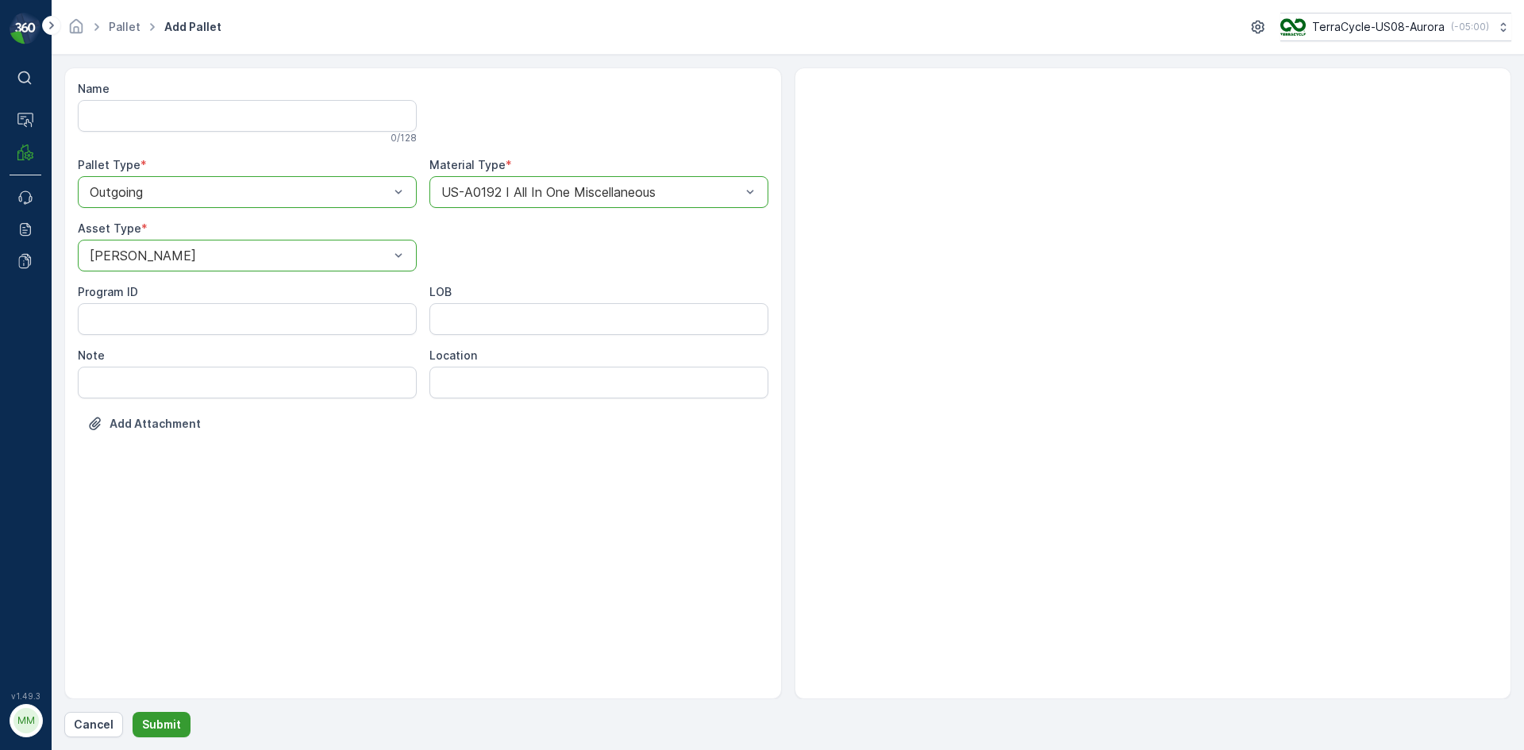
click at [161, 726] on p "Submit" at bounding box center [161, 725] width 39 height 16
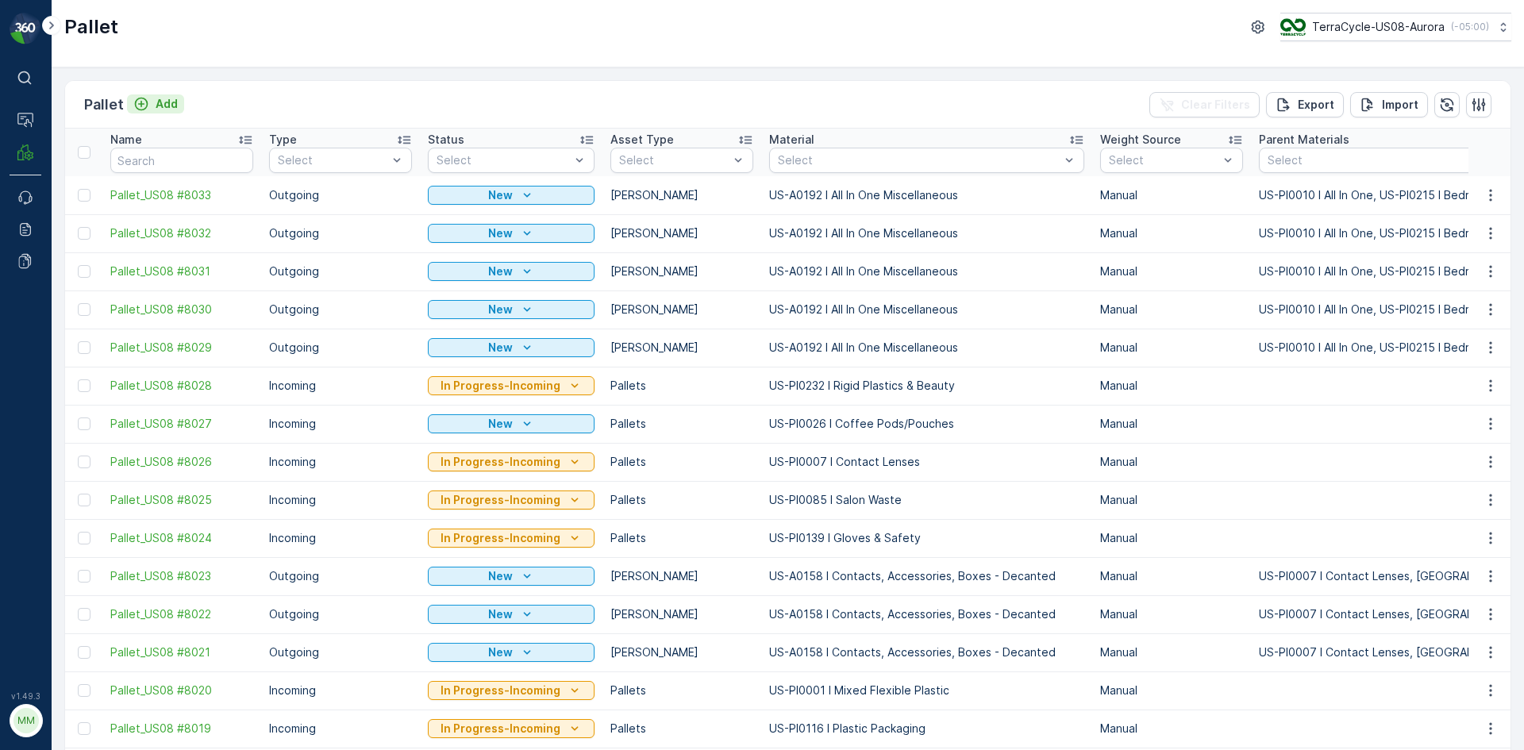
click at [141, 106] on icon "Add" at bounding box center [141, 104] width 13 height 13
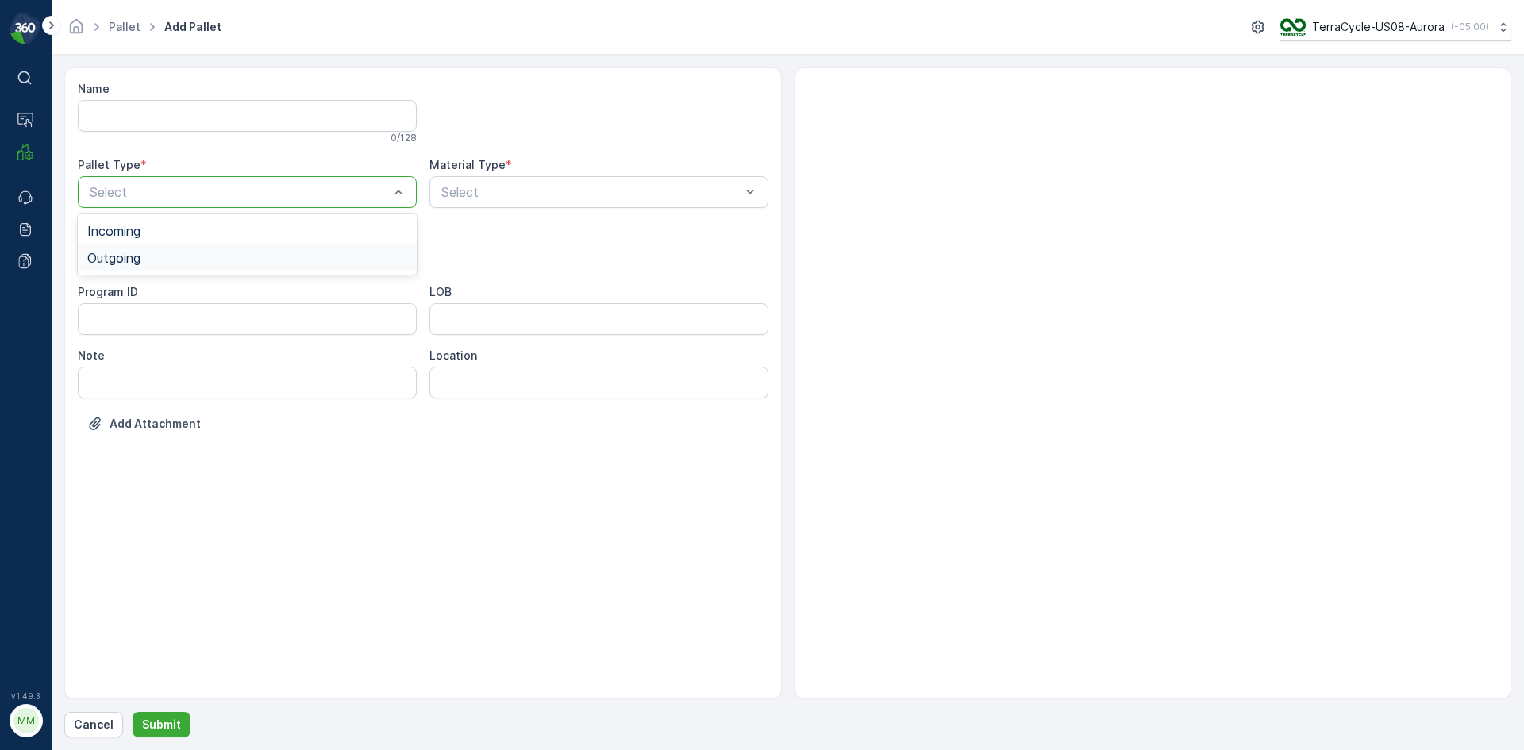
click at [176, 253] on div "Outgoing" at bounding box center [247, 258] width 320 height 14
click at [185, 283] on div "[PERSON_NAME]" at bounding box center [247, 294] width 339 height 27
type input "0"
type input "0192"
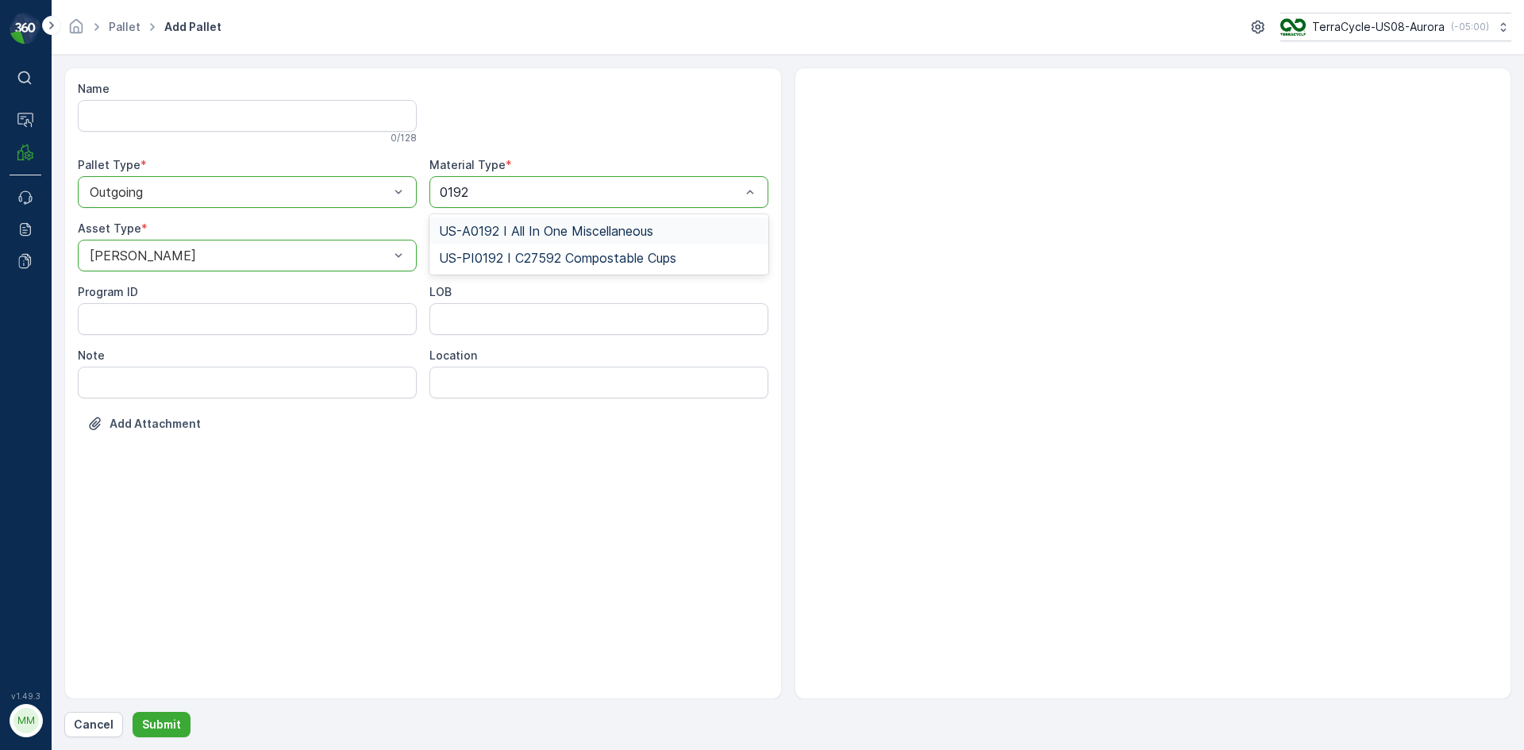
click at [582, 230] on span "US-A0192 I All In One Miscellaneous" at bounding box center [546, 231] width 214 height 14
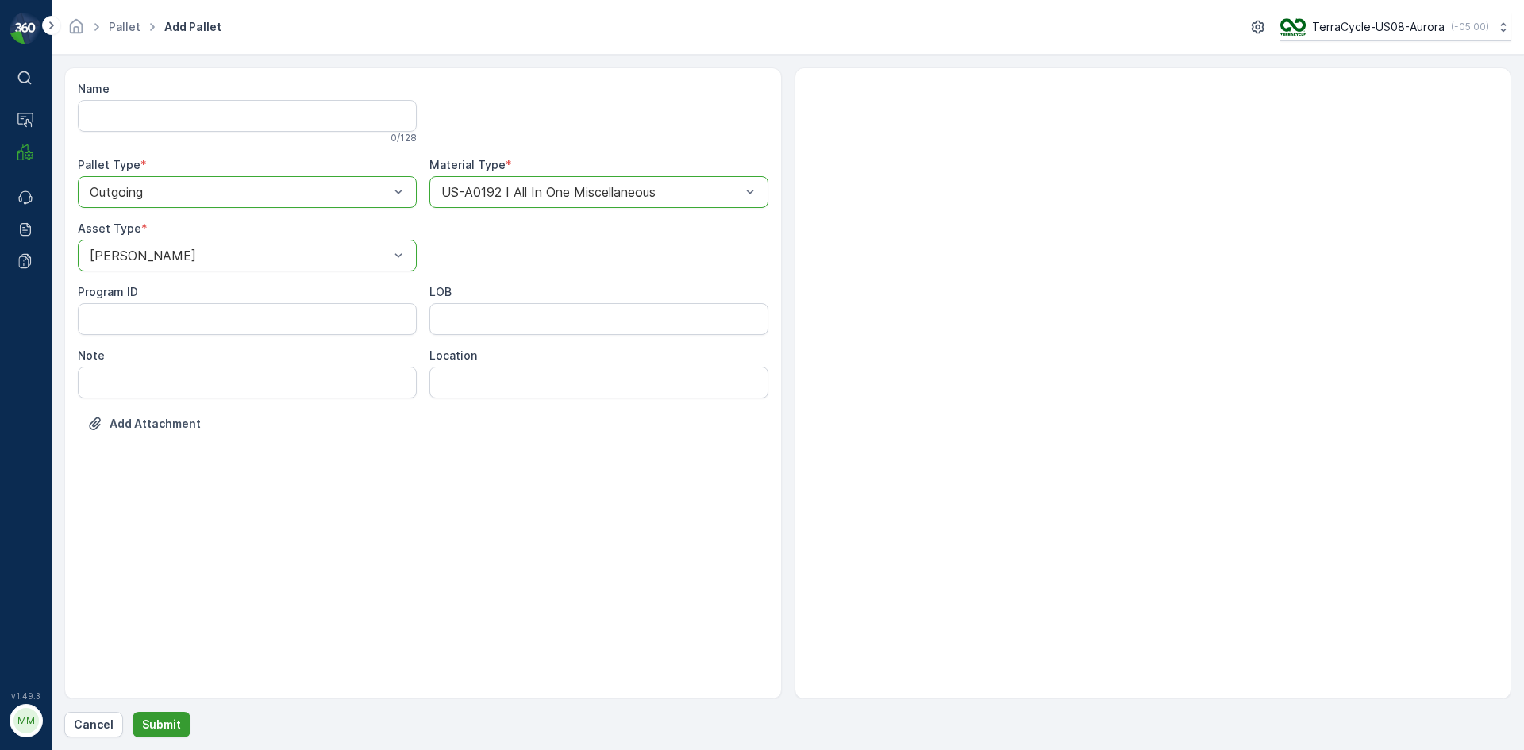
click at [153, 718] on p "Submit" at bounding box center [161, 725] width 39 height 16
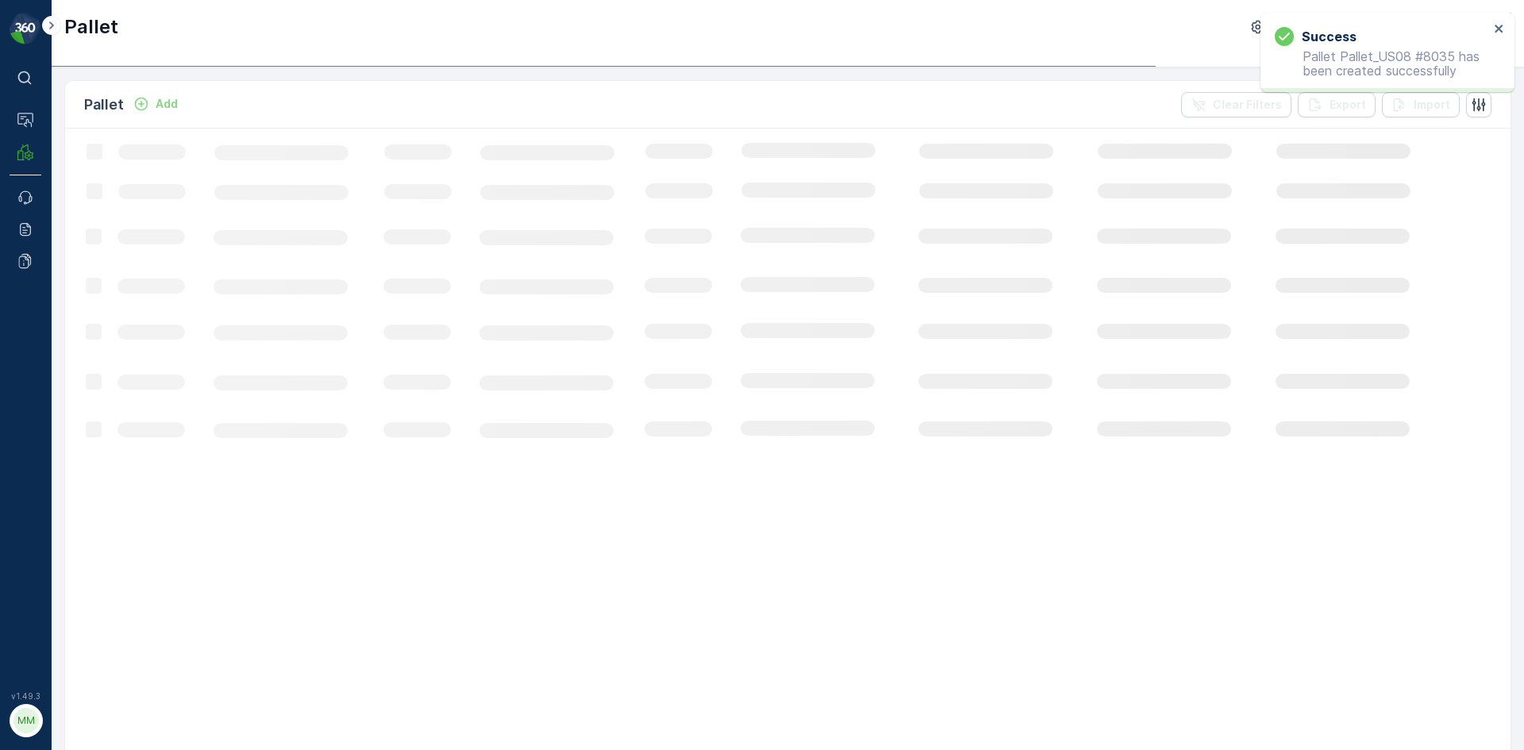
click at [173, 109] on p "Add" at bounding box center [167, 104] width 22 height 16
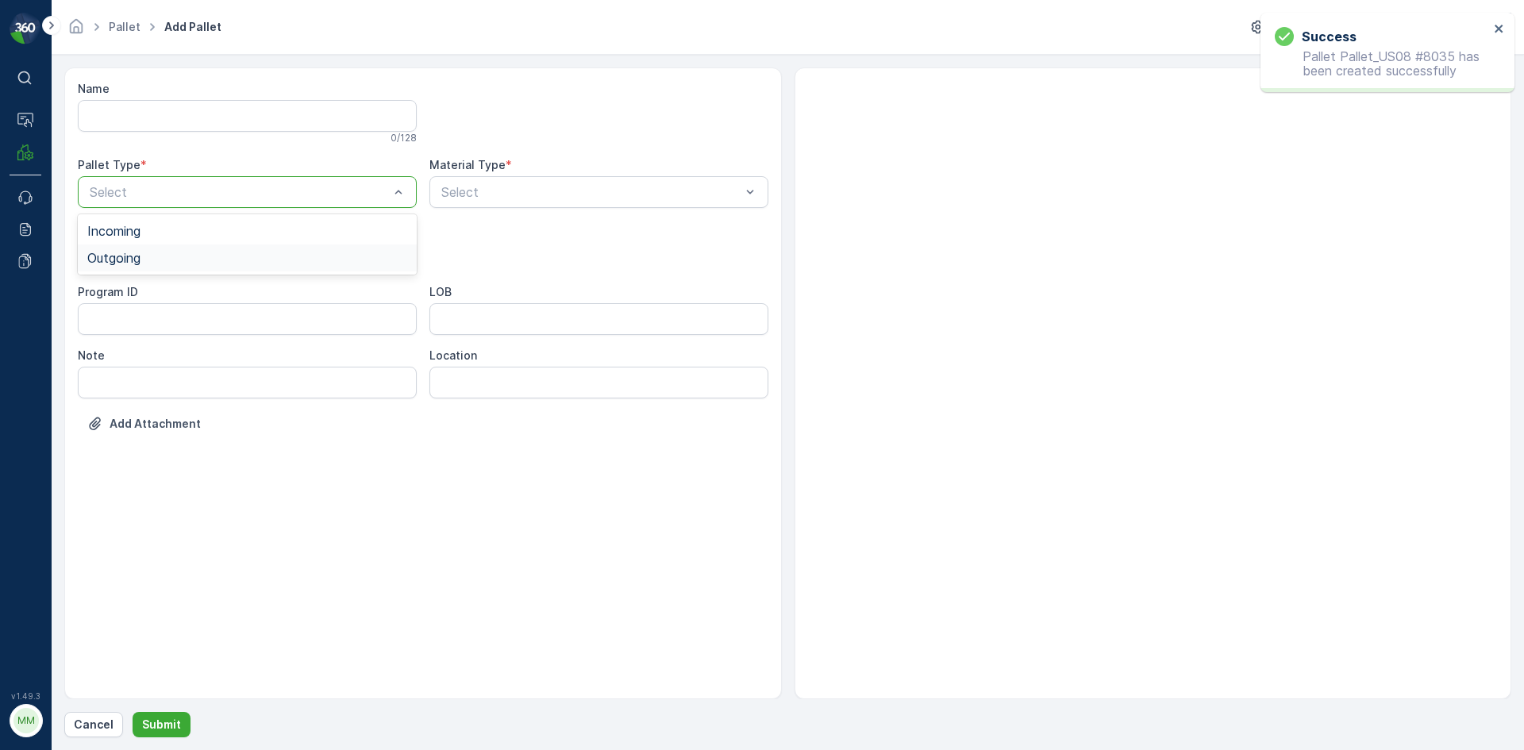
click at [206, 256] on div "Outgoing" at bounding box center [247, 258] width 320 height 14
click at [205, 288] on div "[PERSON_NAME]" at bounding box center [247, 294] width 320 height 14
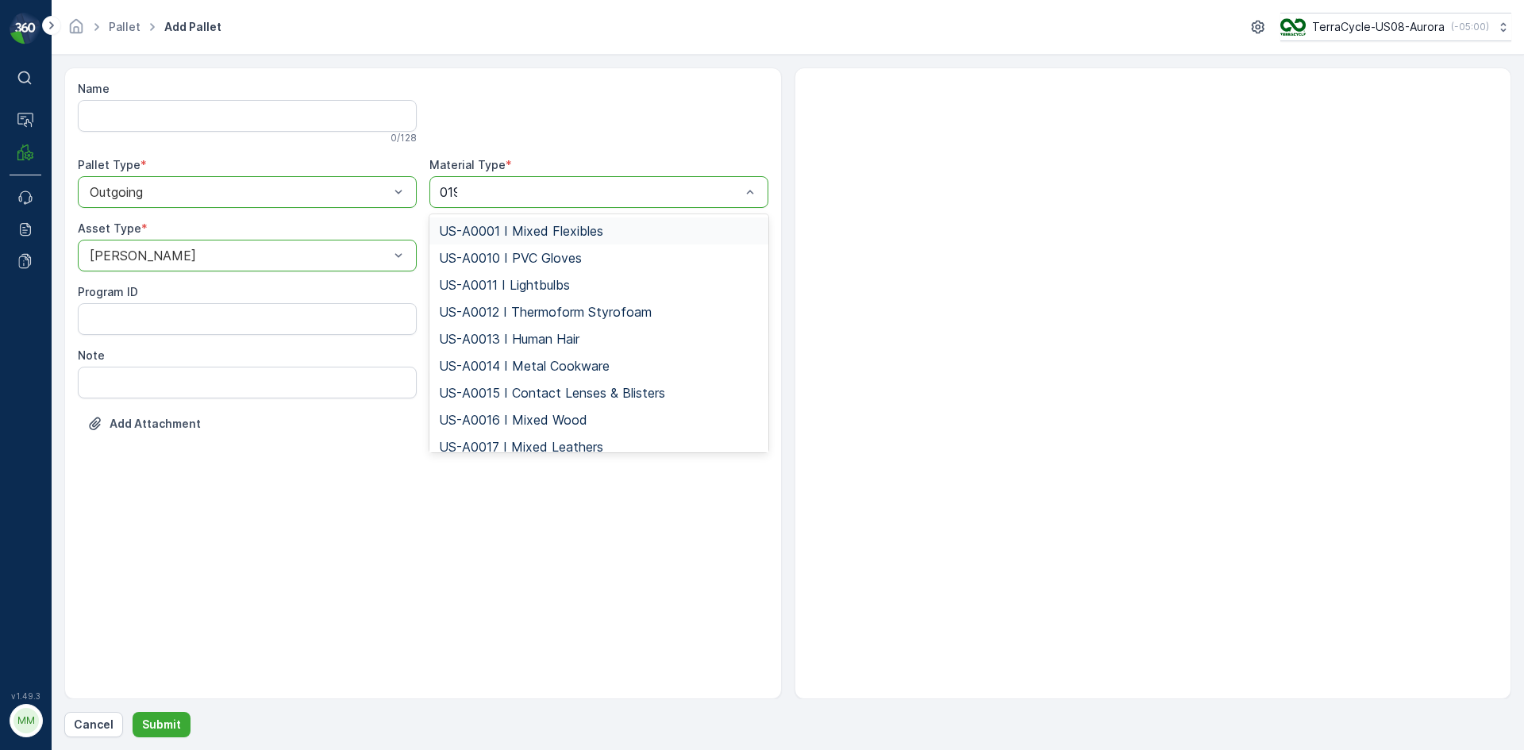
type input "0192"
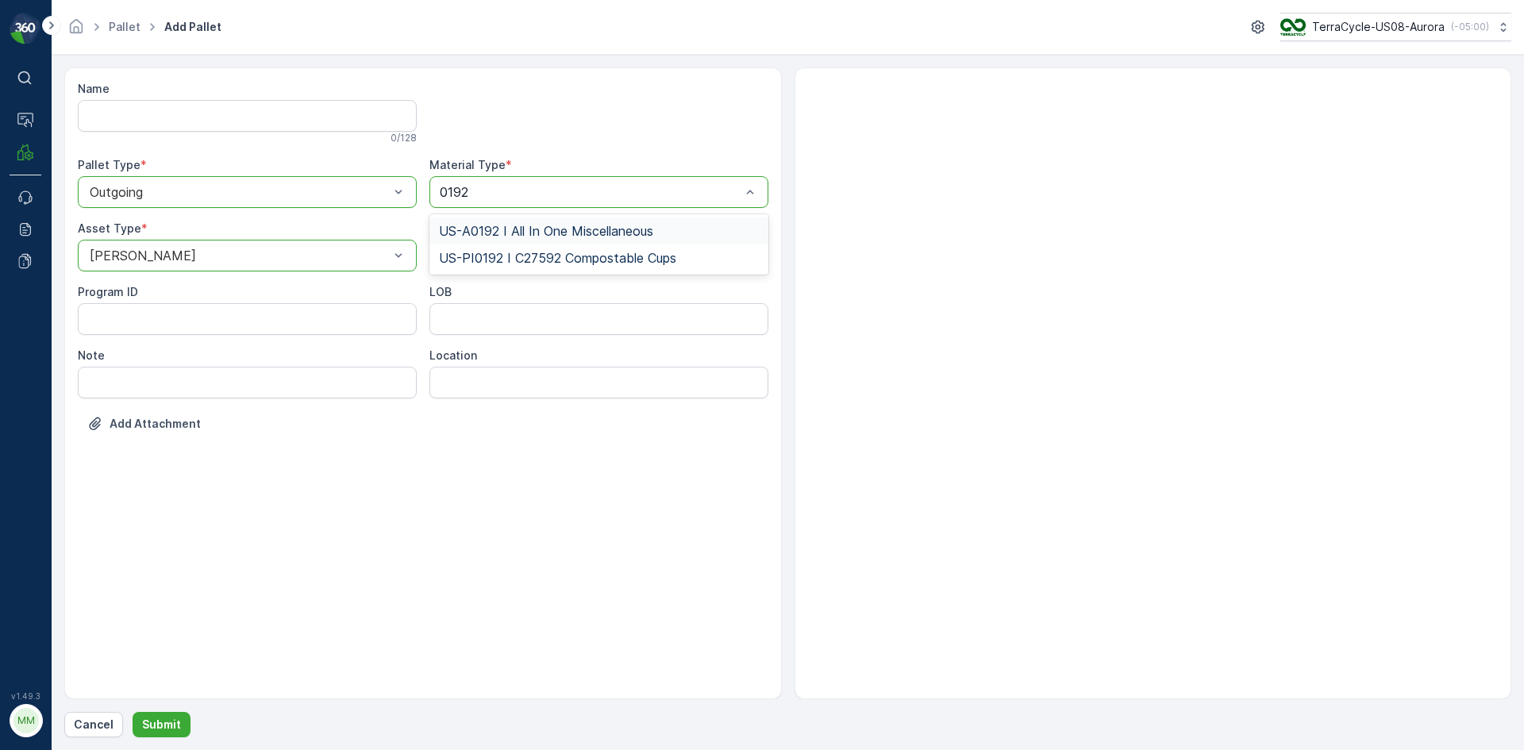
click at [614, 222] on div "US-A0192 I All In One Miscellaneous" at bounding box center [599, 231] width 339 height 27
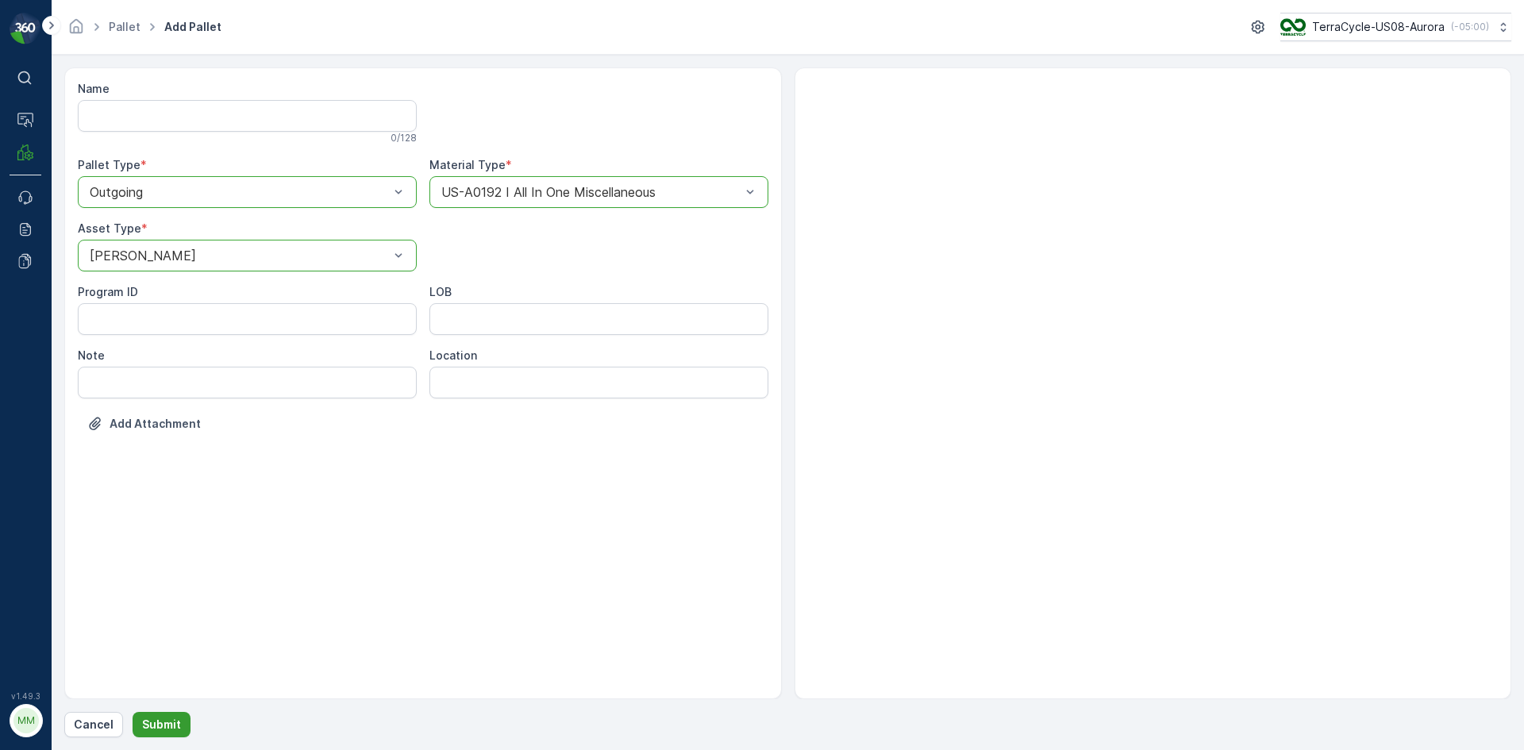
click at [156, 724] on p "Submit" at bounding box center [161, 725] width 39 height 16
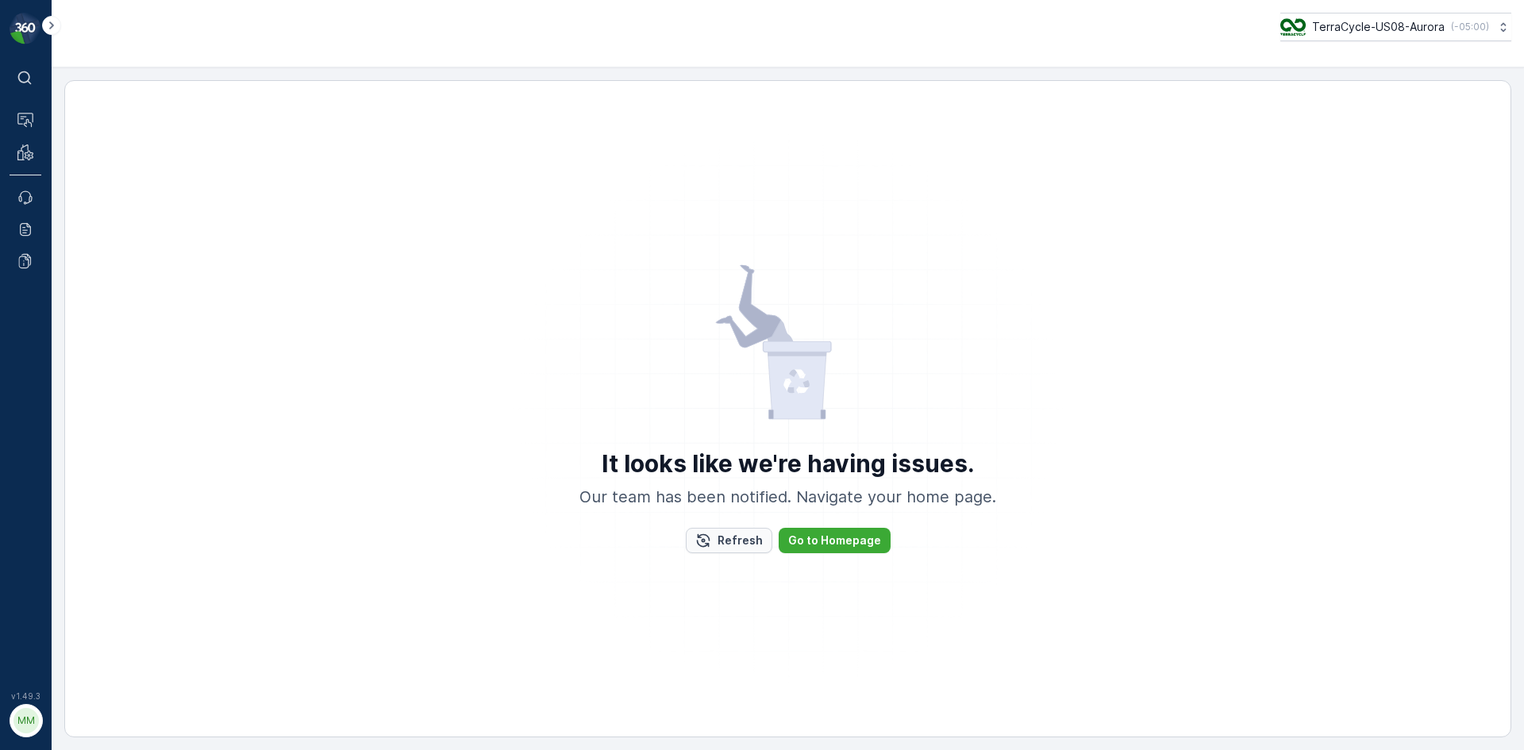
click at [701, 537] on icon "Refresh" at bounding box center [702, 540] width 13 height 13
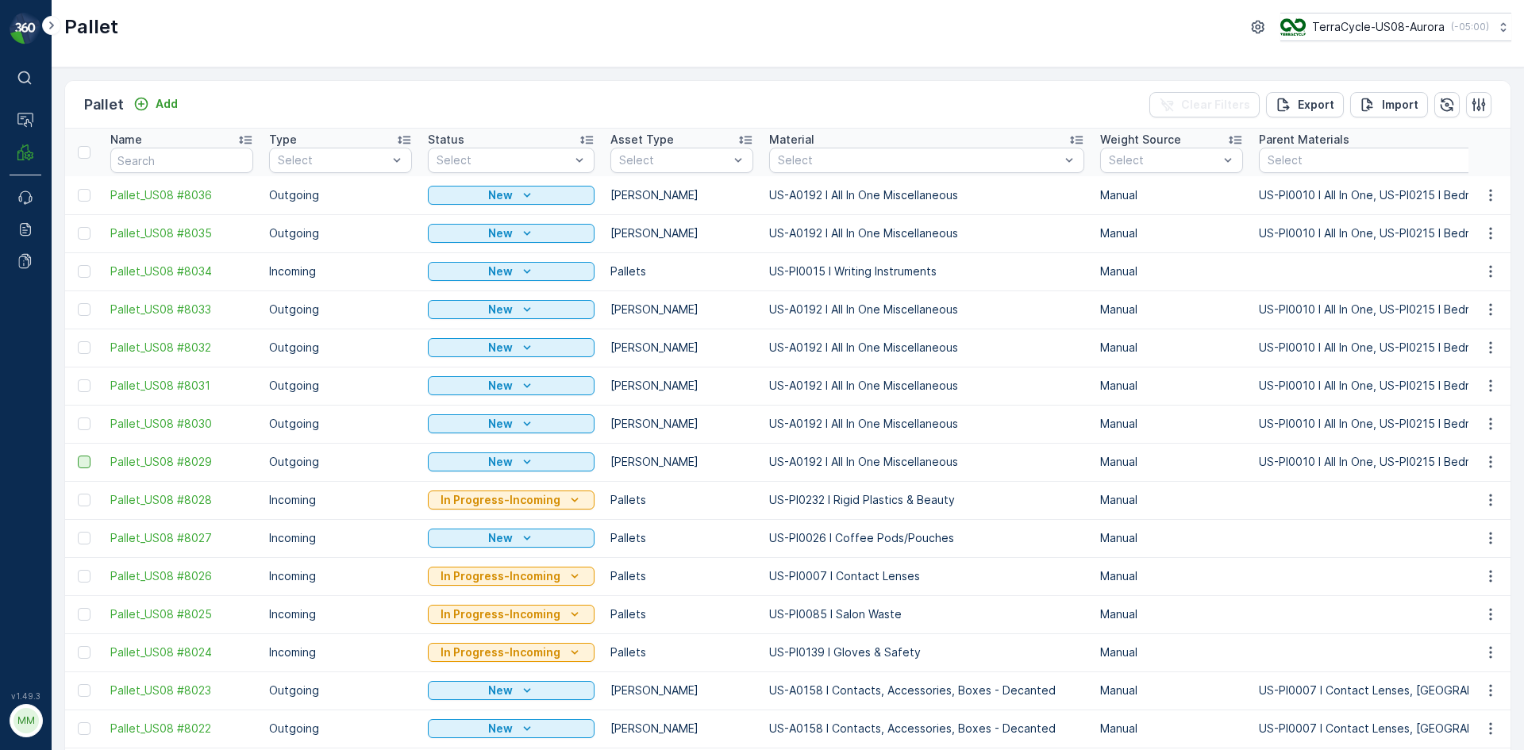
click at [84, 465] on div at bounding box center [84, 462] width 13 height 13
click at [78, 456] on input "checkbox" at bounding box center [78, 456] width 0 height 0
click at [88, 422] on div at bounding box center [84, 424] width 13 height 13
click at [78, 418] on input "checkbox" at bounding box center [78, 418] width 0 height 0
click at [86, 383] on div at bounding box center [84, 386] width 13 height 13
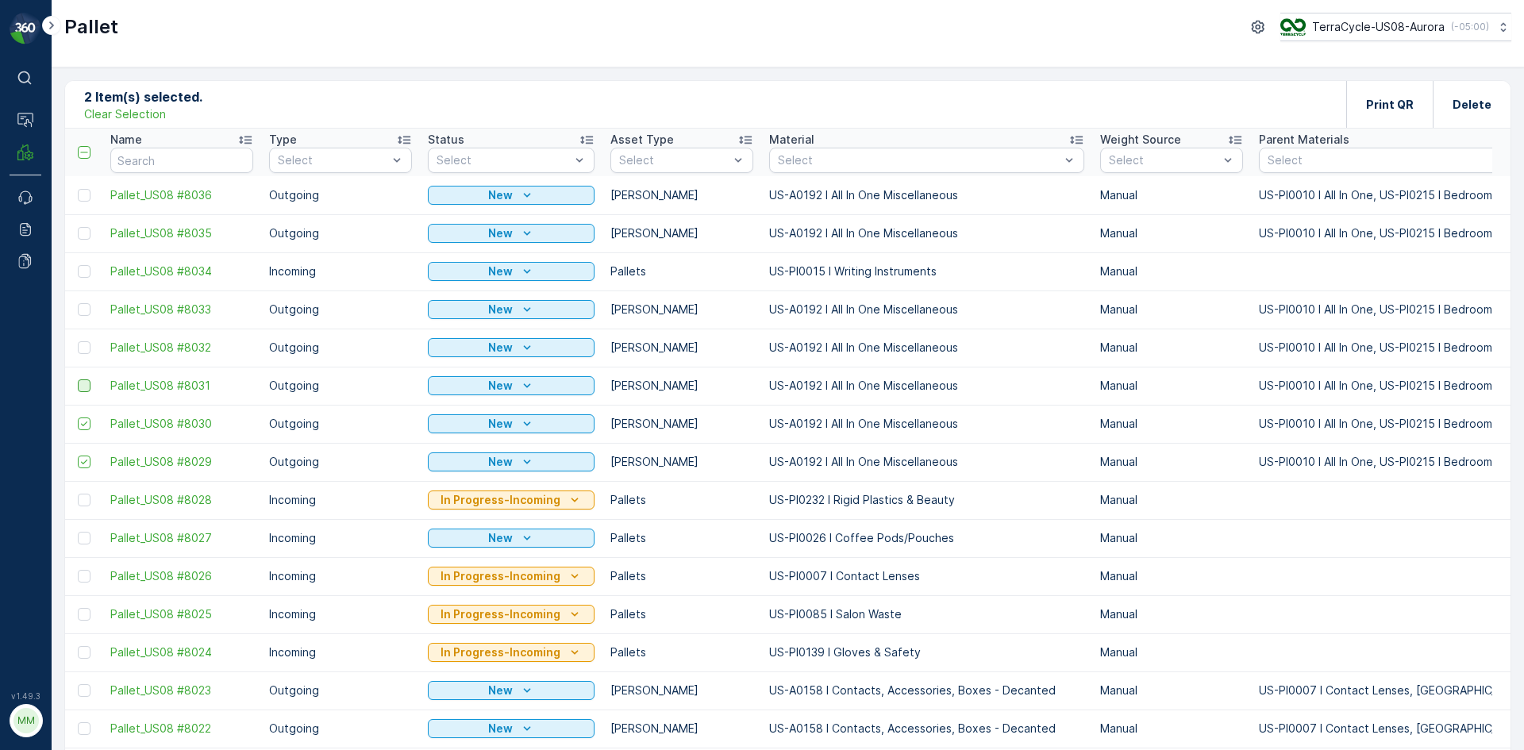
click at [78, 380] on input "checkbox" at bounding box center [78, 380] width 0 height 0
click at [80, 349] on div at bounding box center [84, 347] width 13 height 13
click at [78, 341] on input "checkbox" at bounding box center [78, 341] width 0 height 0
click at [84, 308] on div at bounding box center [84, 309] width 13 height 13
click at [78, 303] on input "checkbox" at bounding box center [78, 303] width 0 height 0
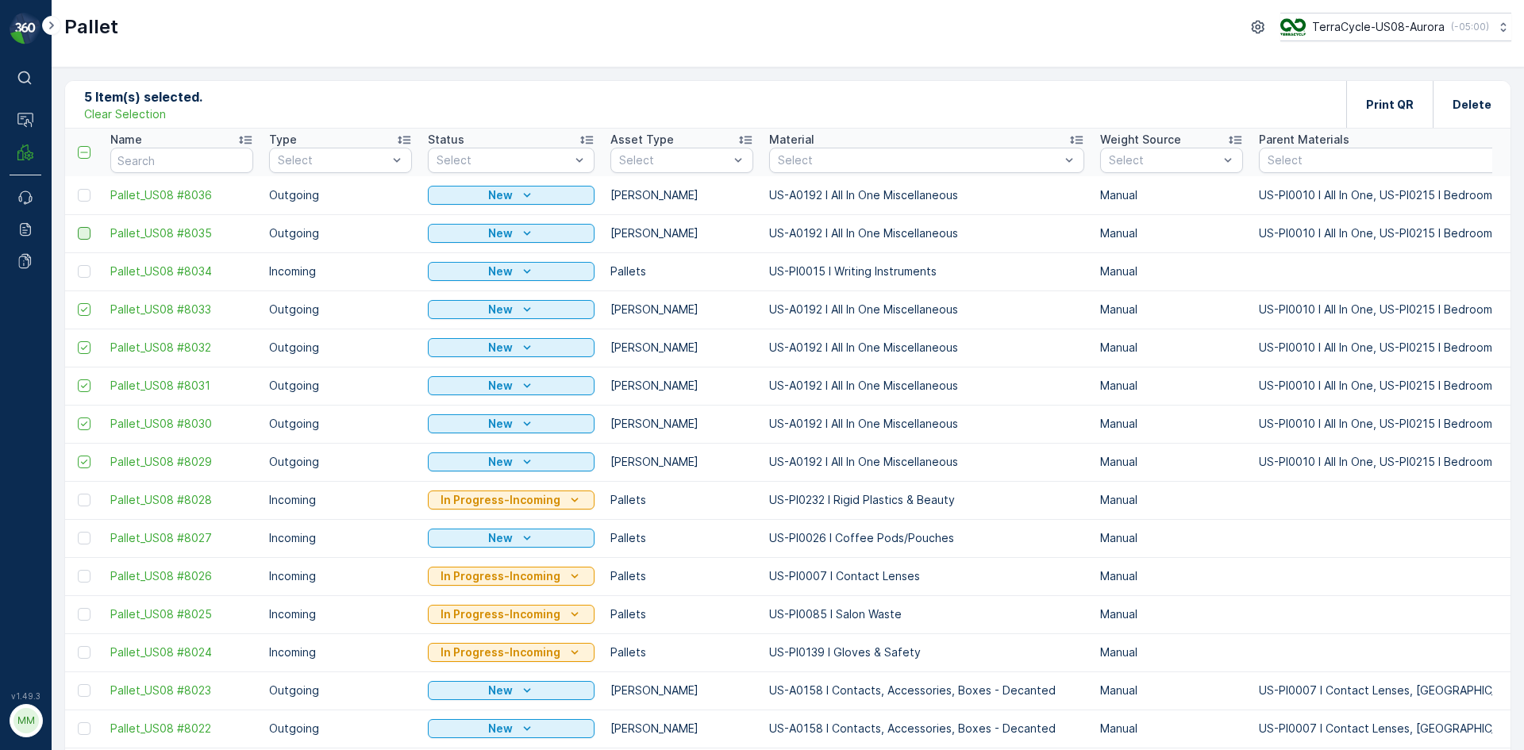
click at [83, 233] on div at bounding box center [84, 233] width 13 height 13
click at [78, 227] on input "checkbox" at bounding box center [78, 227] width 0 height 0
click at [85, 197] on div at bounding box center [84, 195] width 13 height 13
click at [78, 189] on input "checkbox" at bounding box center [78, 189] width 0 height 0
click at [1402, 118] on div "Print QR" at bounding box center [1390, 104] width 48 height 47
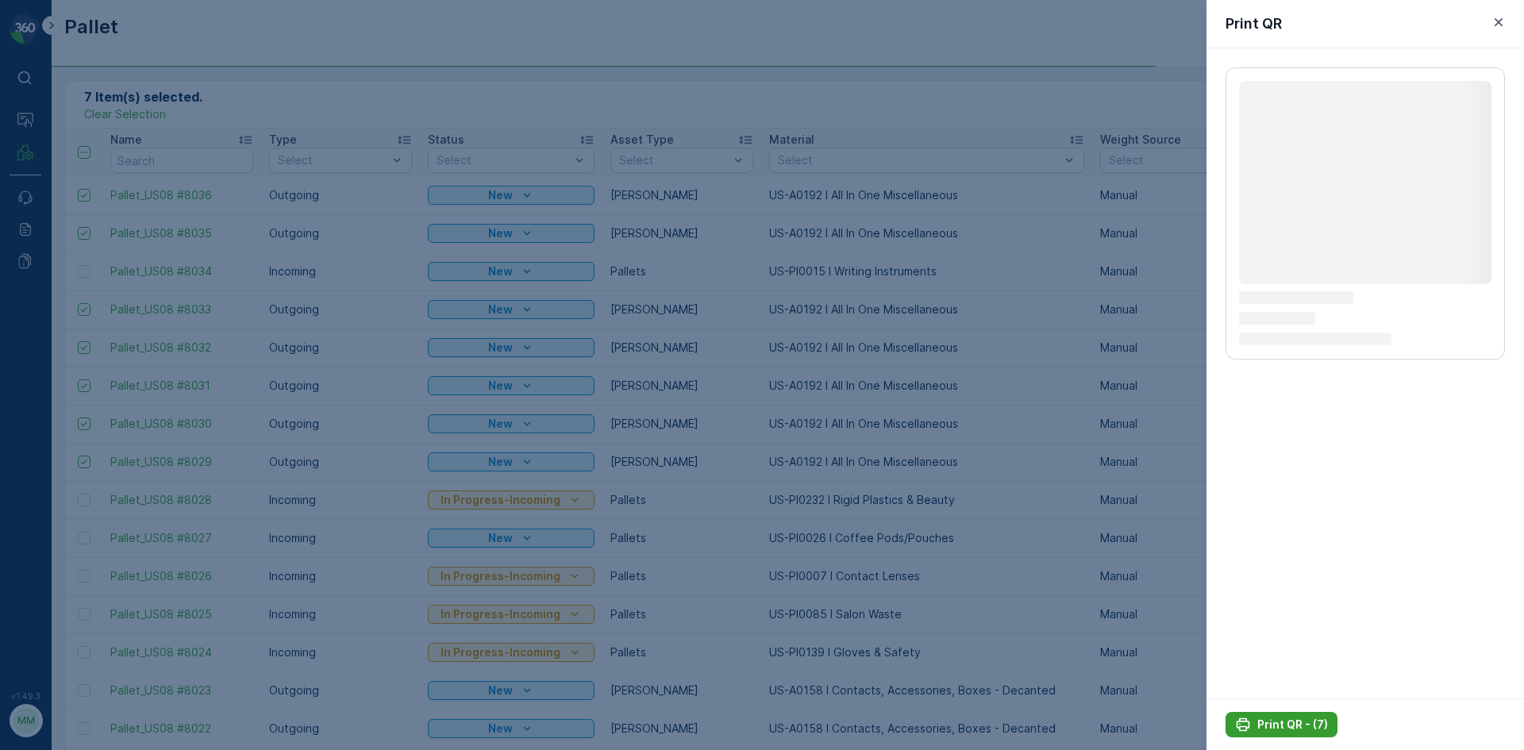
click at [1273, 725] on p "Print QR - (7)" at bounding box center [1293, 725] width 71 height 16
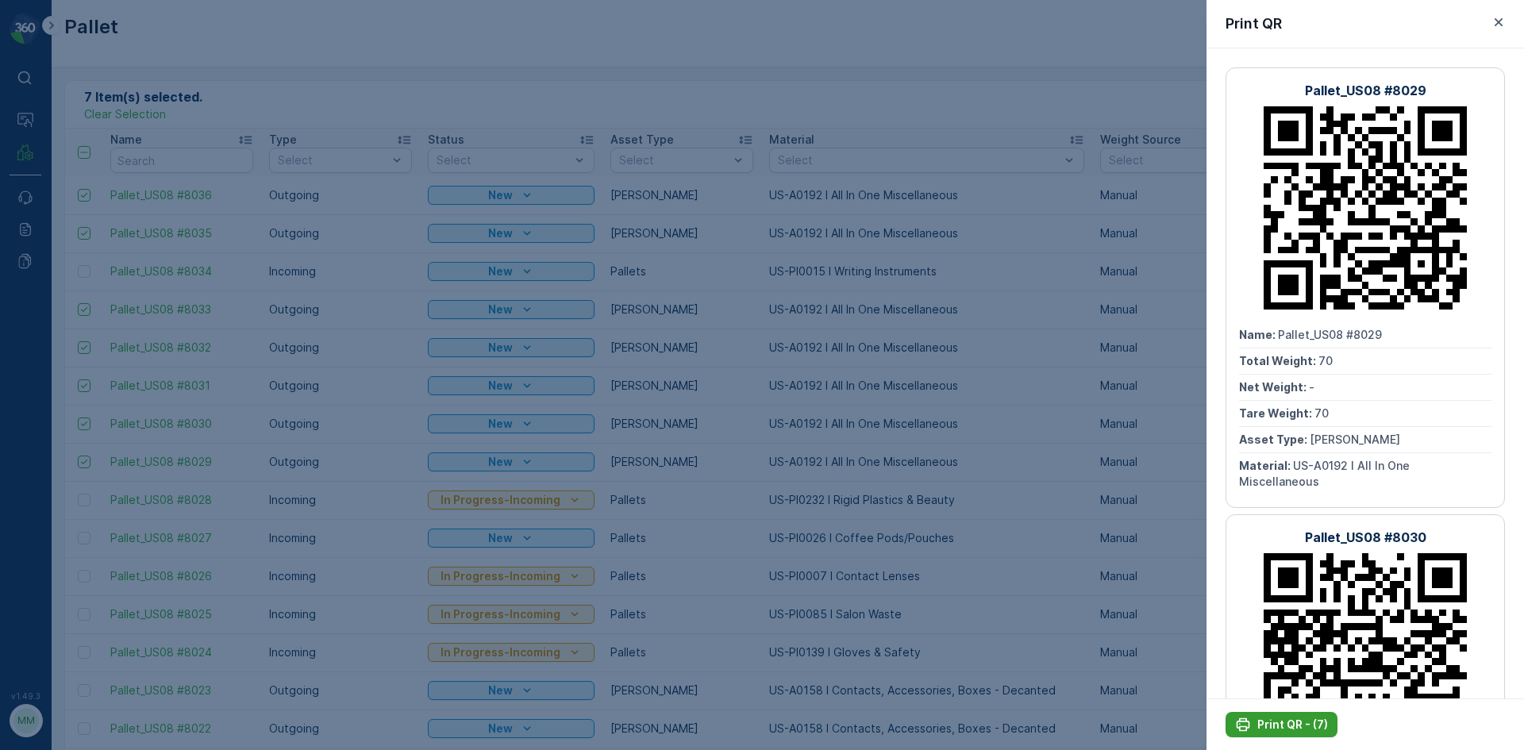
click at [1287, 725] on p "Print QR - (7)" at bounding box center [1293, 725] width 71 height 16
click at [1505, 21] on icon "button" at bounding box center [1499, 22] width 16 height 16
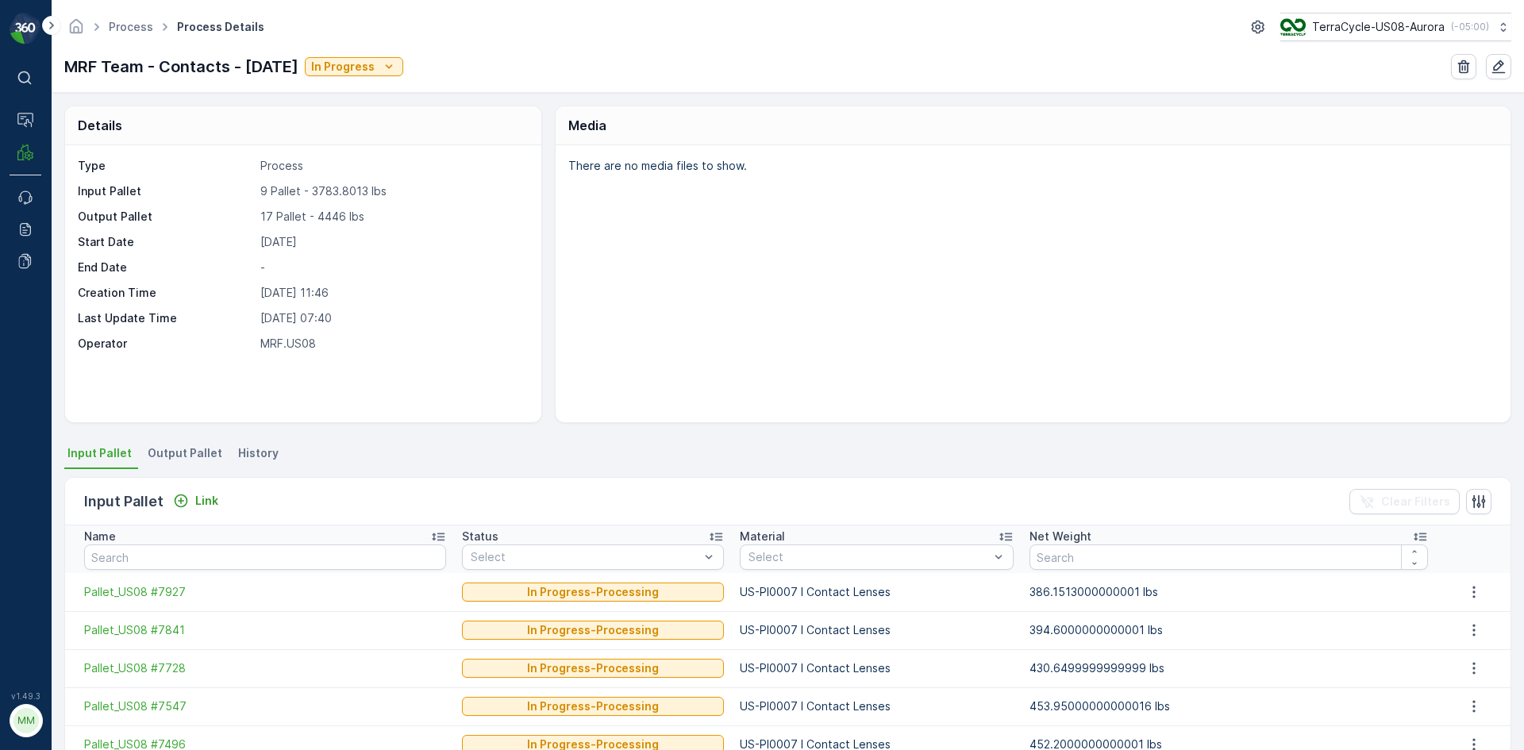
click at [203, 446] on span "Output Pallet" at bounding box center [185, 453] width 75 height 16
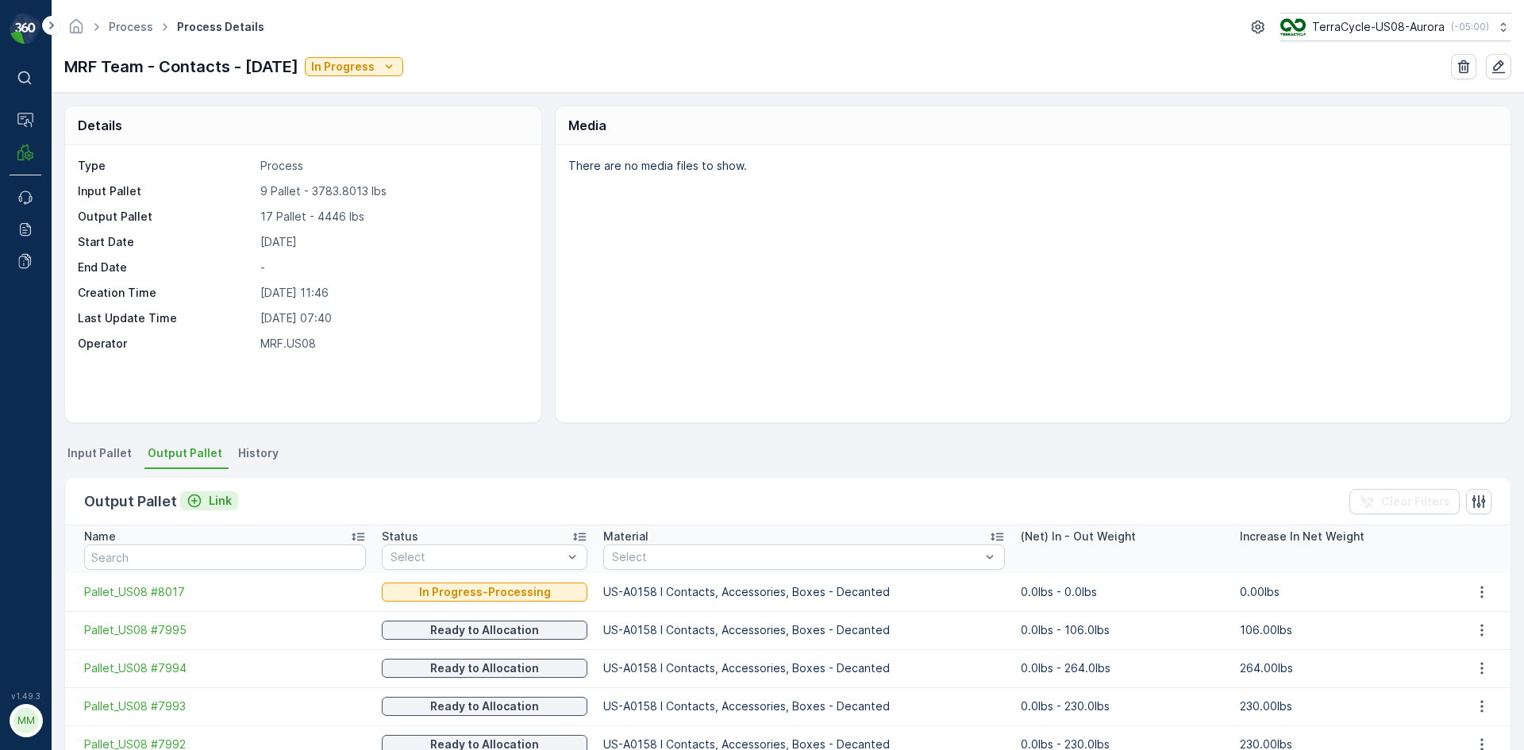
click at [195, 499] on icon "Link" at bounding box center [195, 501] width 16 height 16
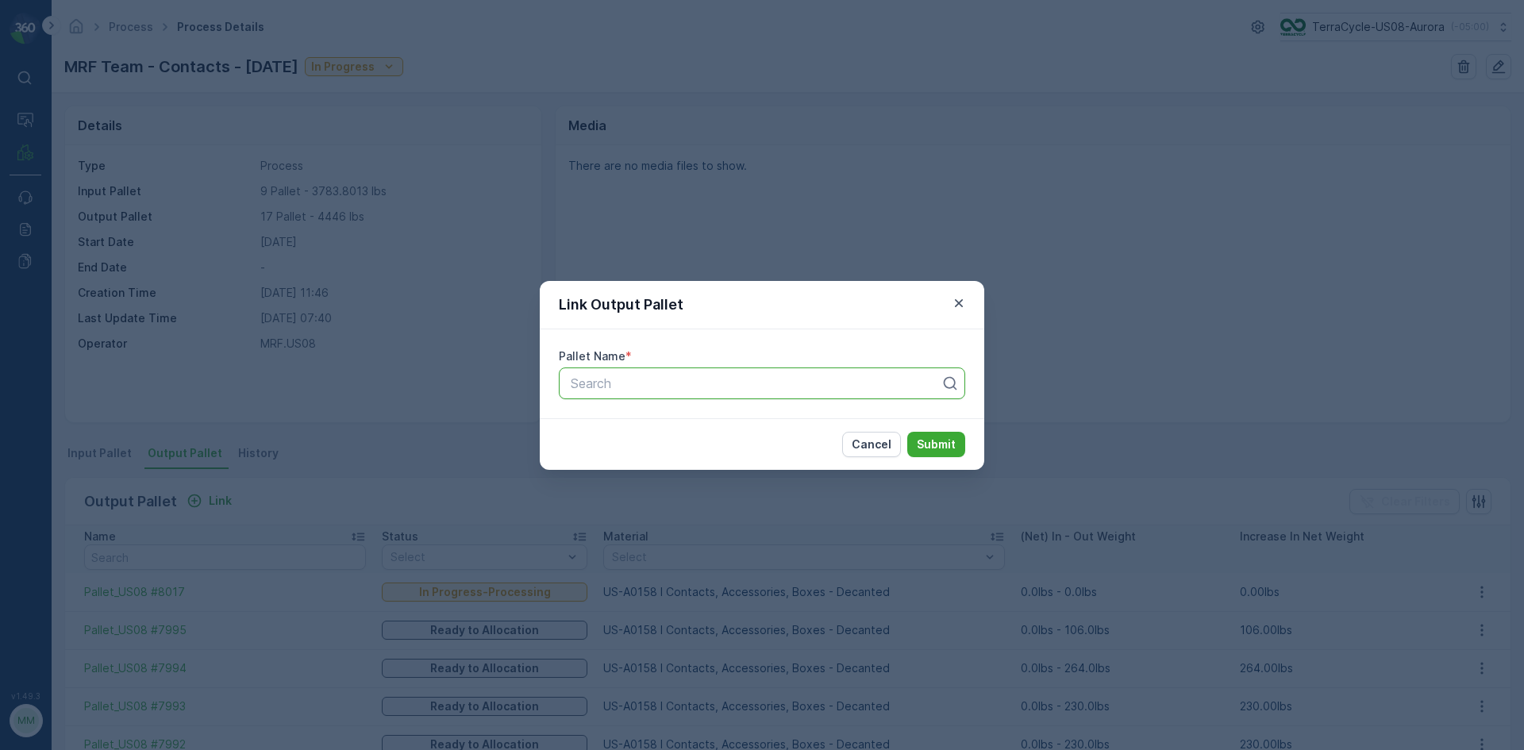
click at [692, 380] on div at bounding box center [755, 383] width 373 height 14
type input "8018"
click at [738, 433] on div "Pallet_US08 #8018" at bounding box center [762, 422] width 407 height 27
click at [954, 445] on p "Submit" at bounding box center [936, 445] width 39 height 16
